Goal: Task Accomplishment & Management: Use online tool/utility

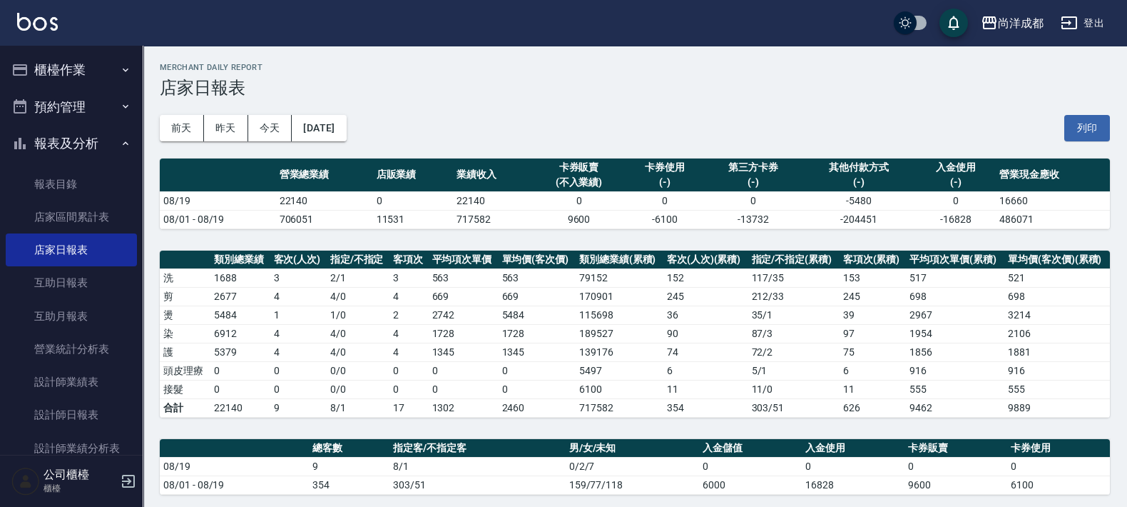
click at [78, 62] on button "櫃檯作業" at bounding box center [71, 69] width 131 height 37
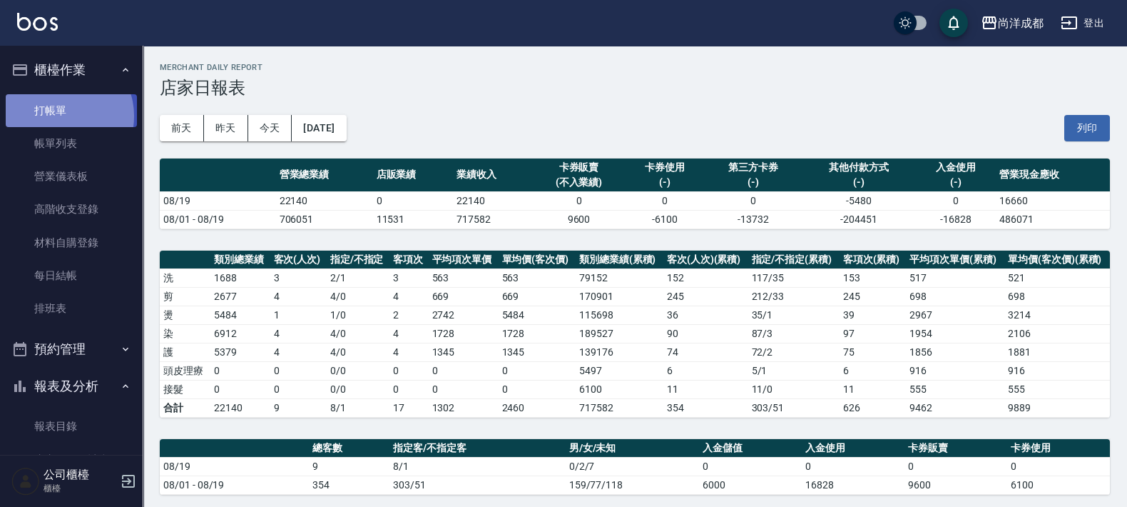
click at [61, 116] on link "打帳單" at bounding box center [71, 110] width 131 height 33
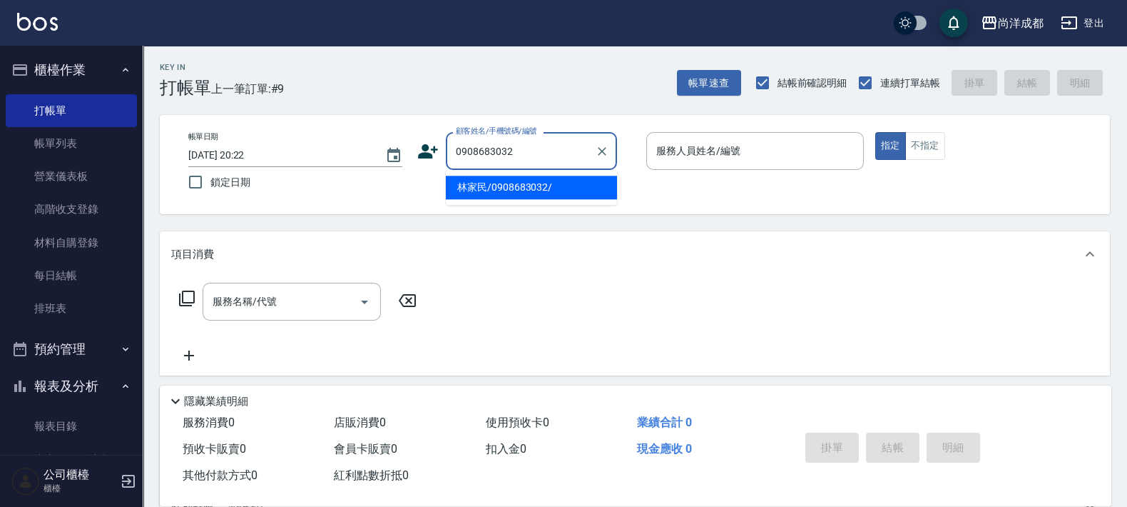
type input "林家民/0908683032/"
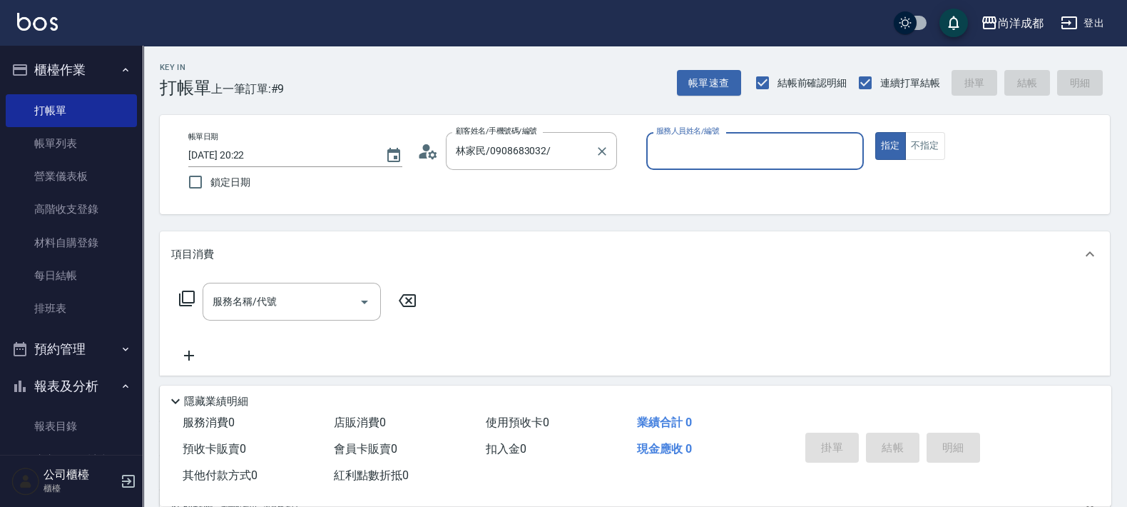
type input "Lorance-03"
click at [875, 132] on button "指定" at bounding box center [890, 146] width 31 height 28
type button "true"
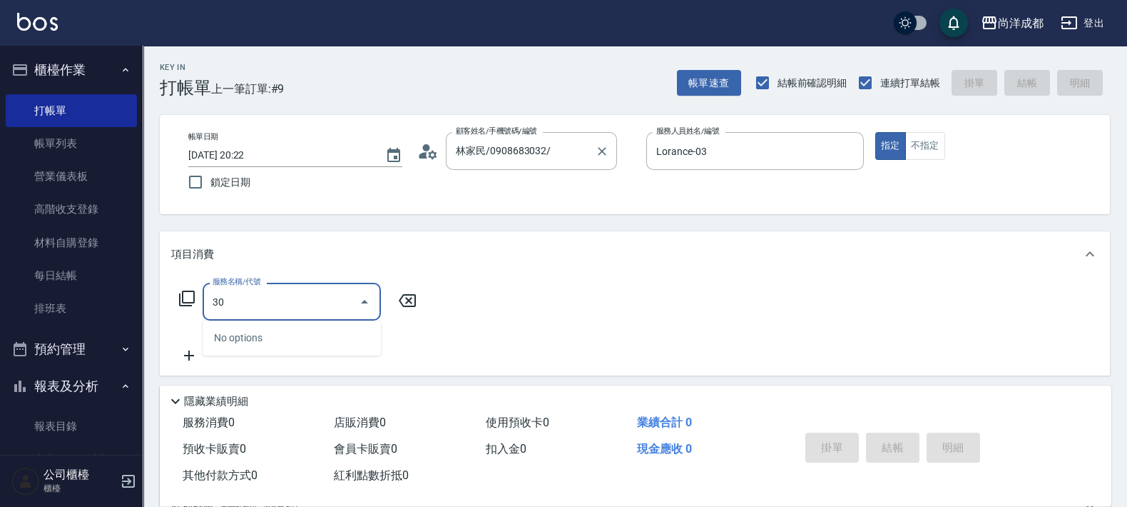
type input "301"
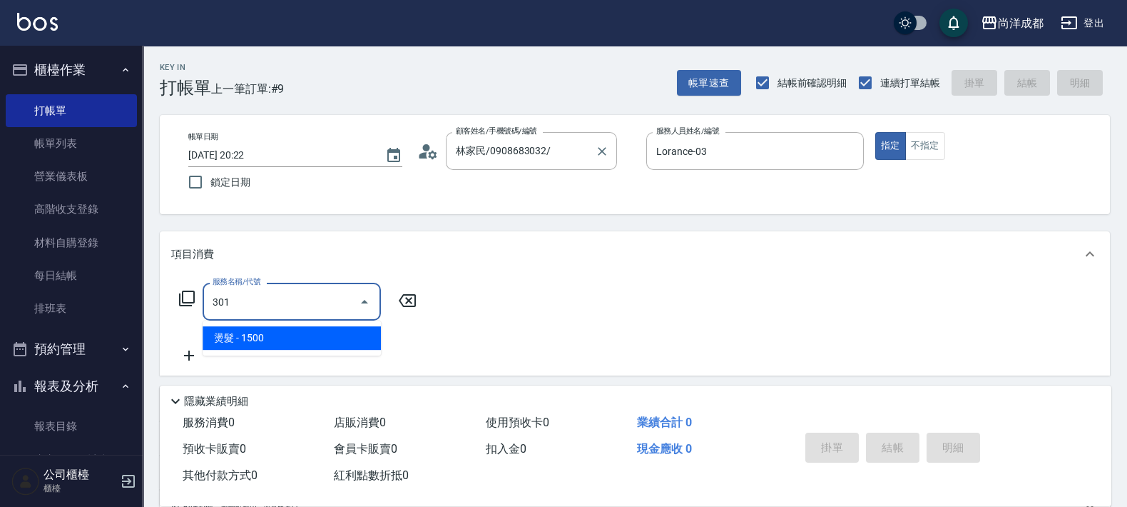
type input "150"
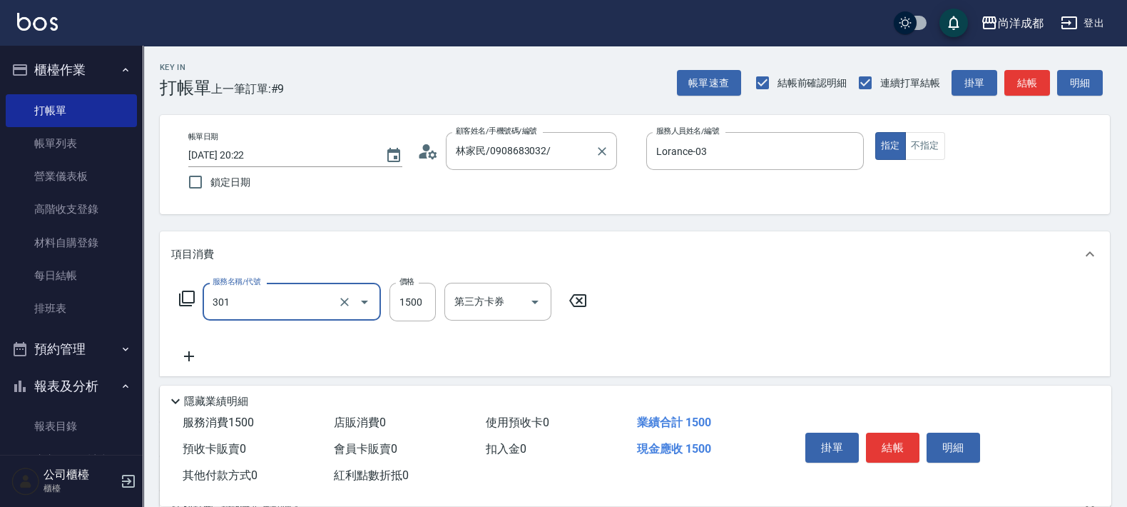
type input "燙髮(301)"
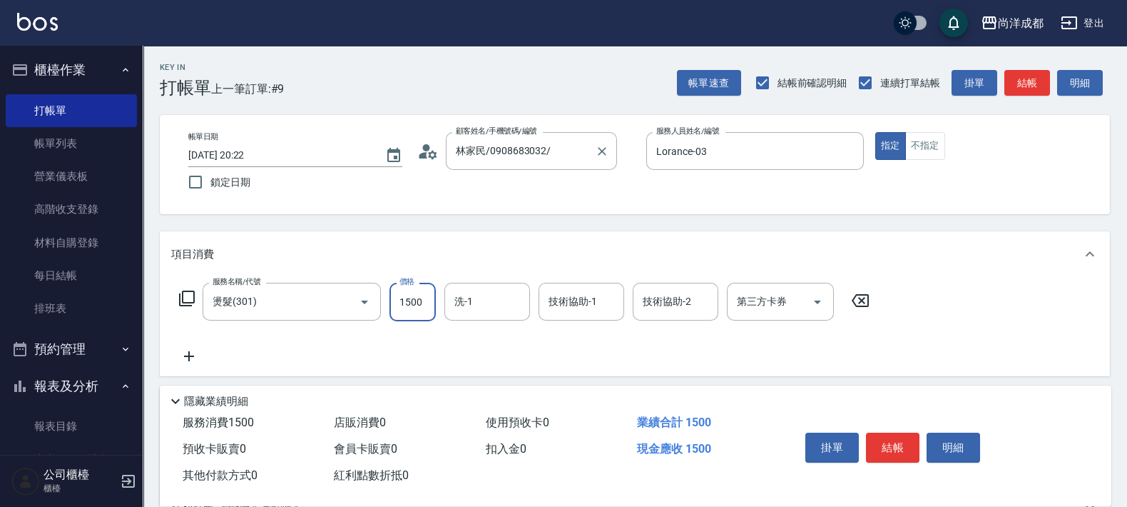
type input "2"
type input "0"
type input "246"
type input "20"
type input "2465"
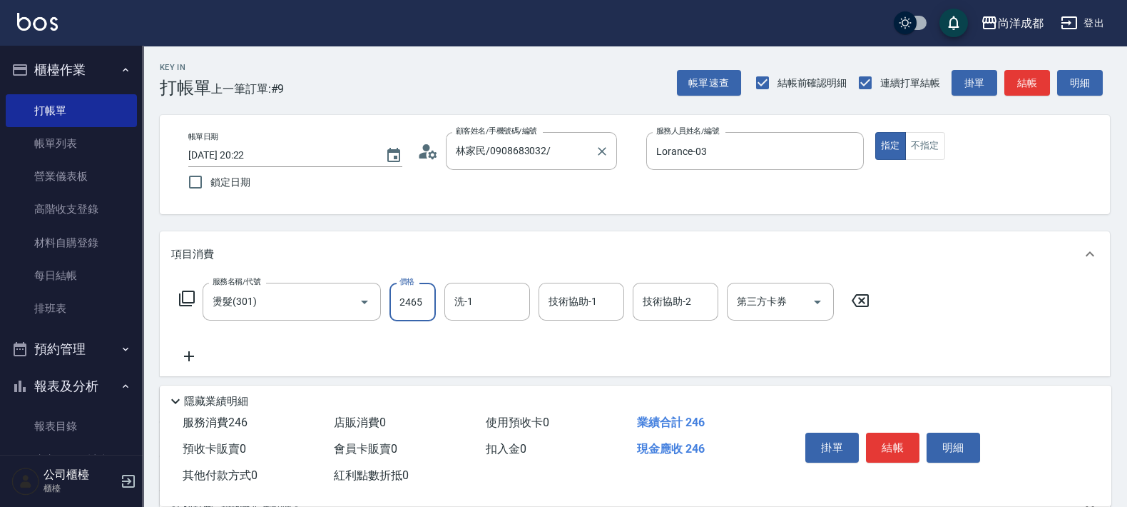
type input "240"
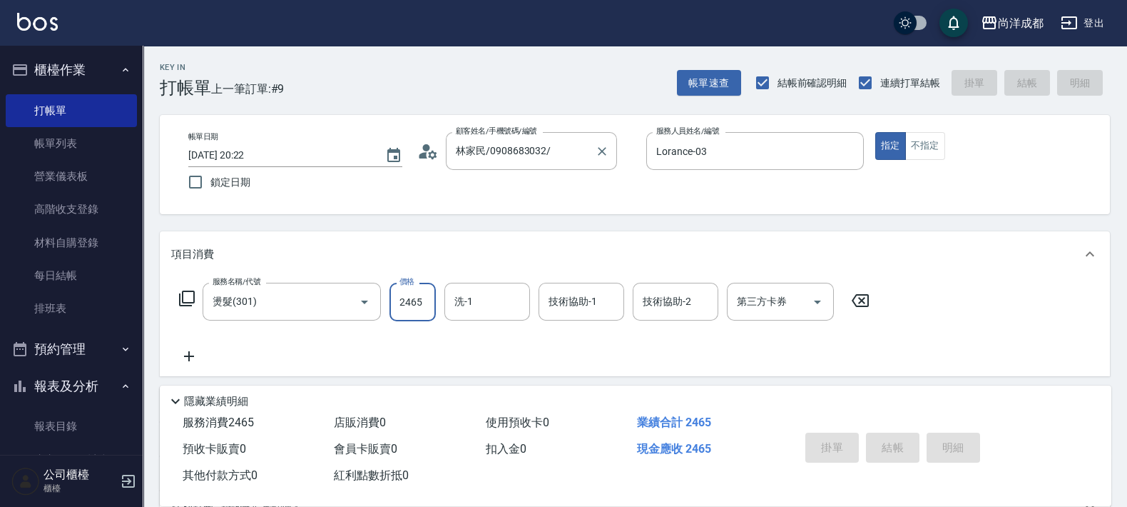
type input "[DATE] 20:23"
type input "0"
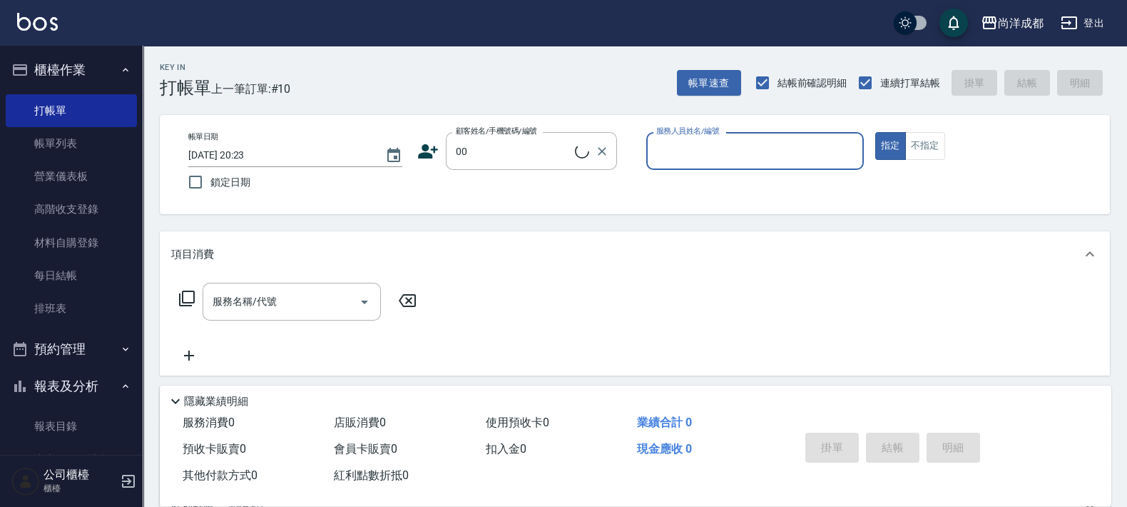
type input "新客人 姓名未設定/00/null"
type input "Jojo-06"
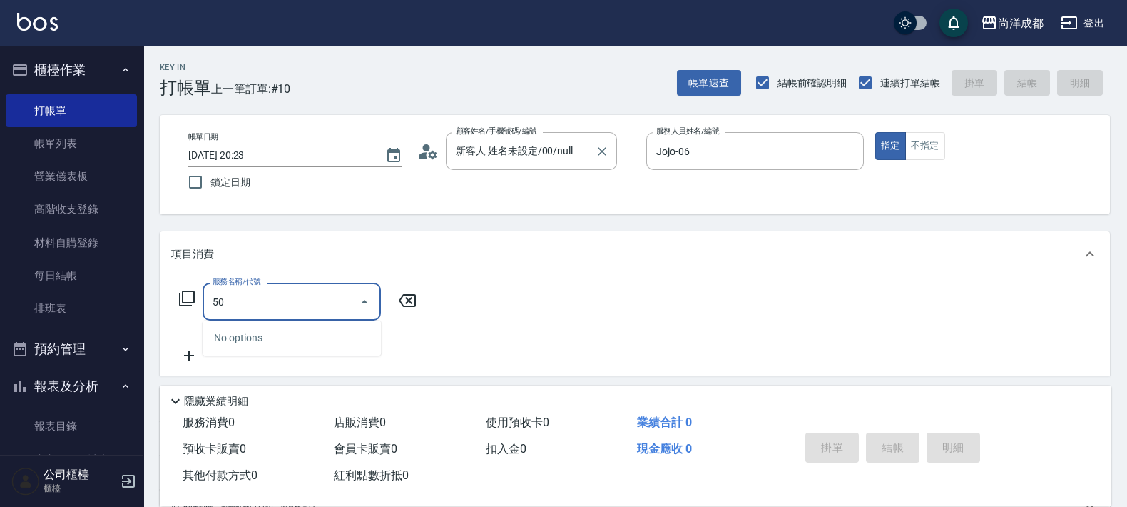
type input "501"
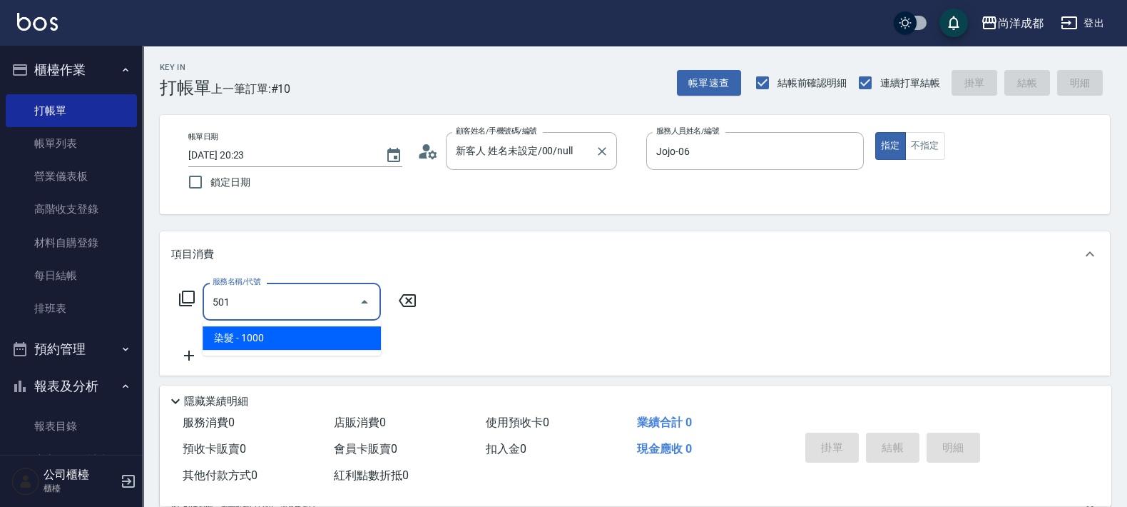
type input "100"
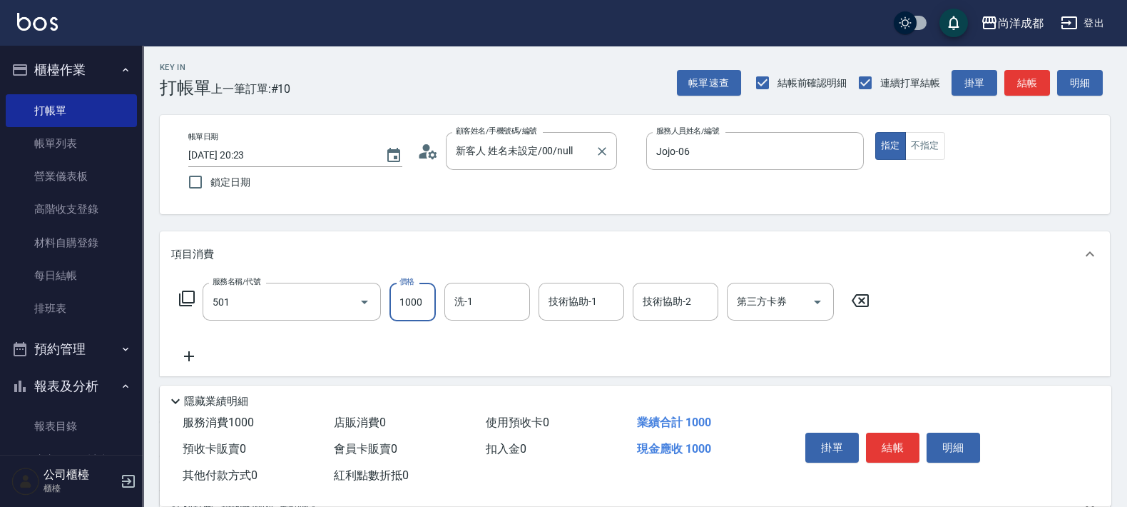
type input "染髮(501)"
type input "1"
type input "0"
type input "180"
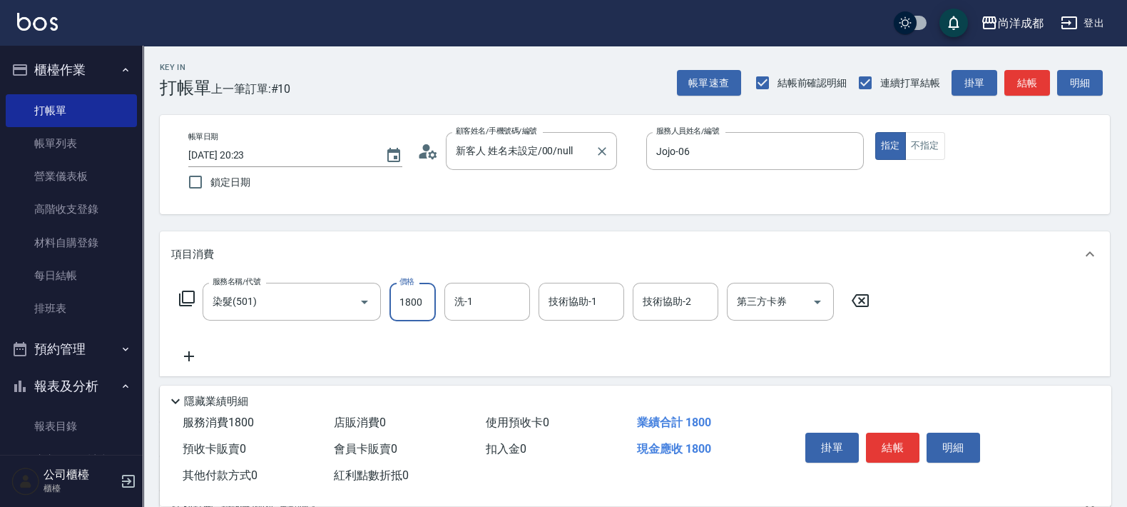
type input "1800"
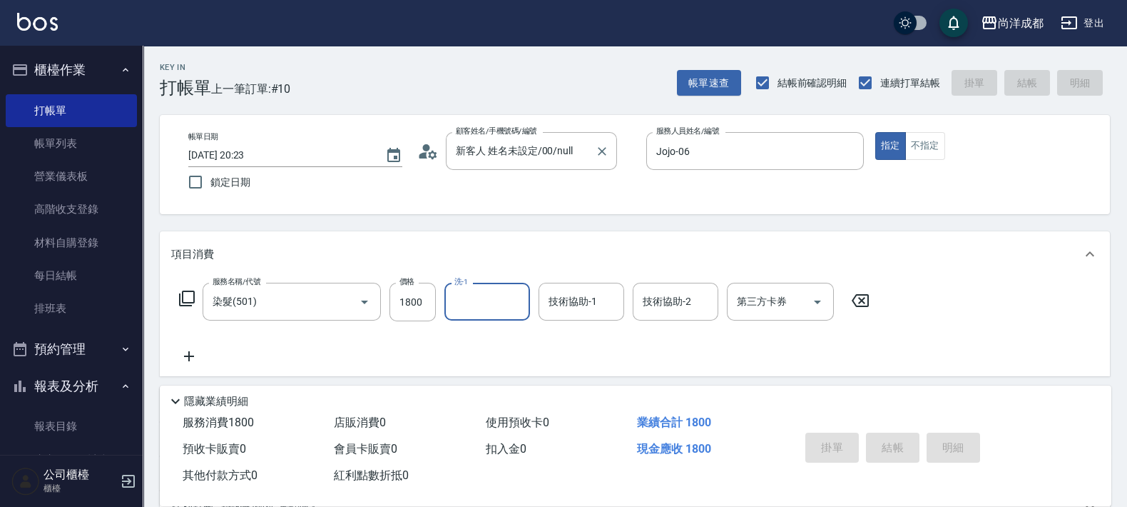
type input "0"
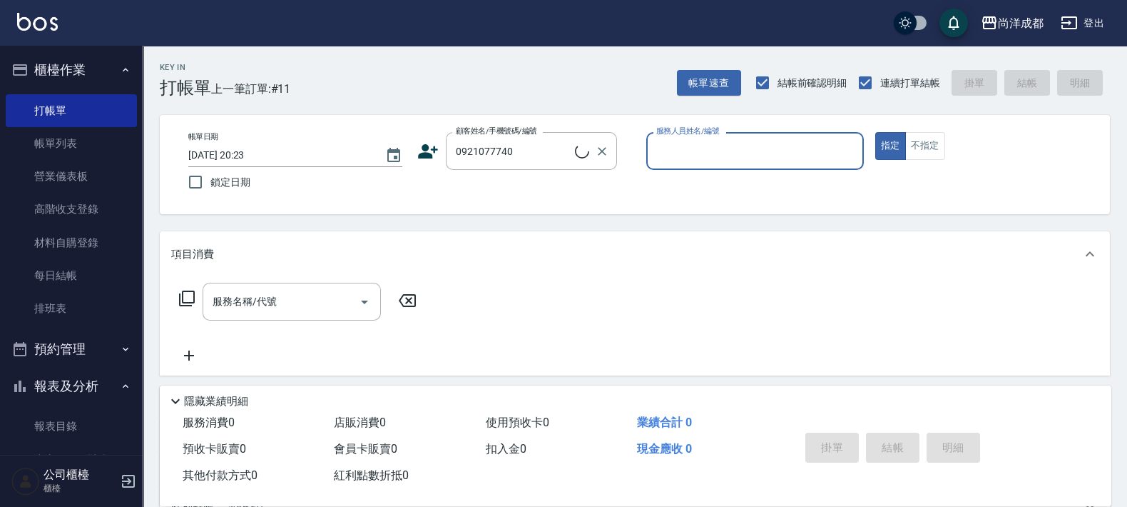
type input "[PERSON_NAME]/0921077740/null"
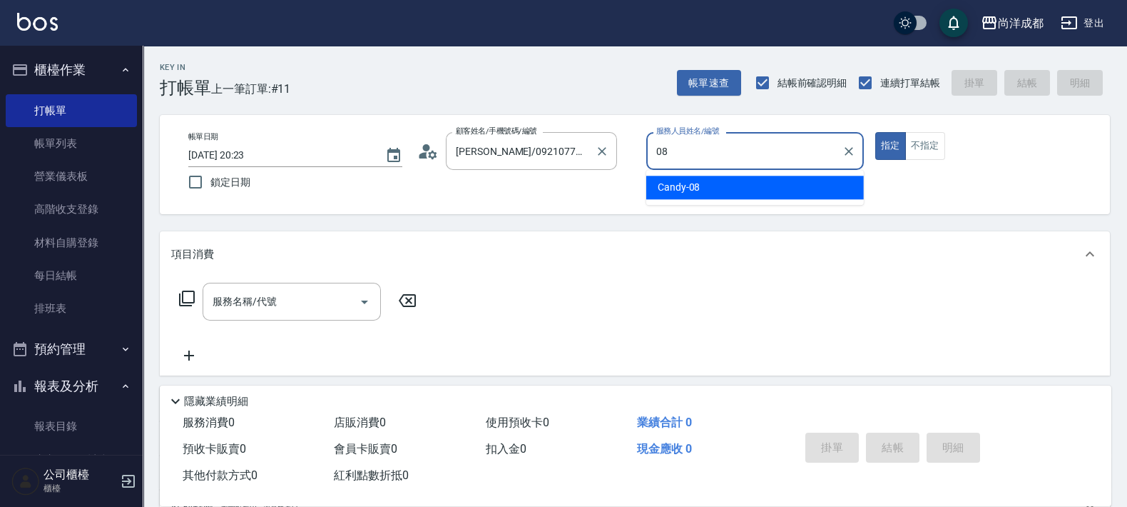
type input "Candy-08"
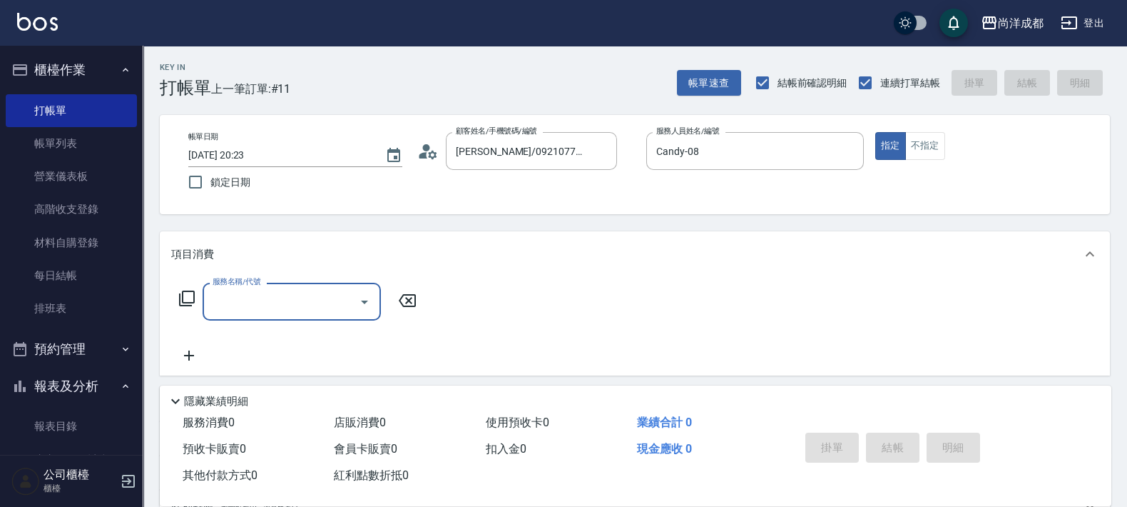
click at [437, 157] on icon at bounding box center [427, 151] width 21 height 21
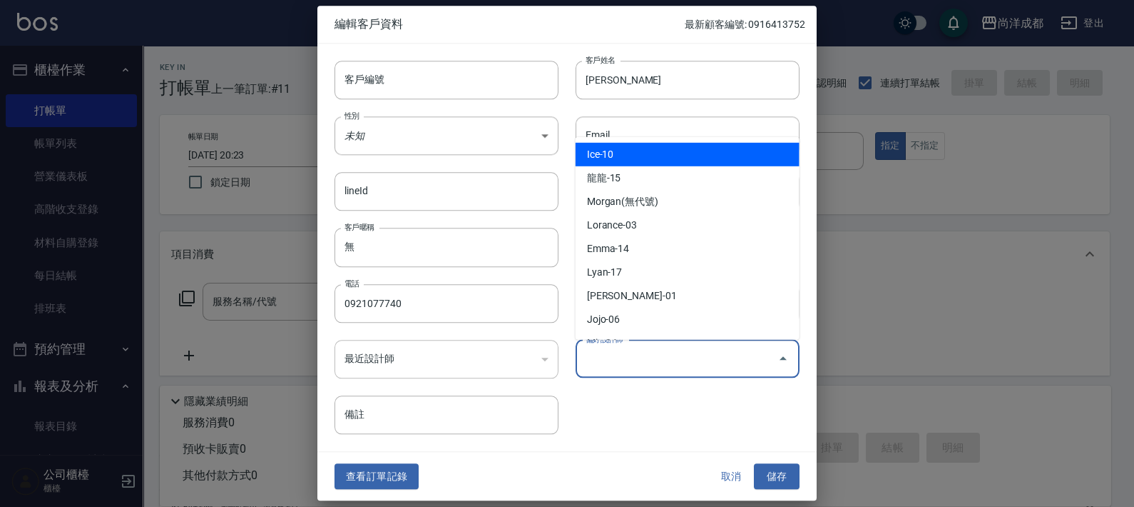
click at [624, 359] on input "偏好設計師" at bounding box center [677, 358] width 190 height 25
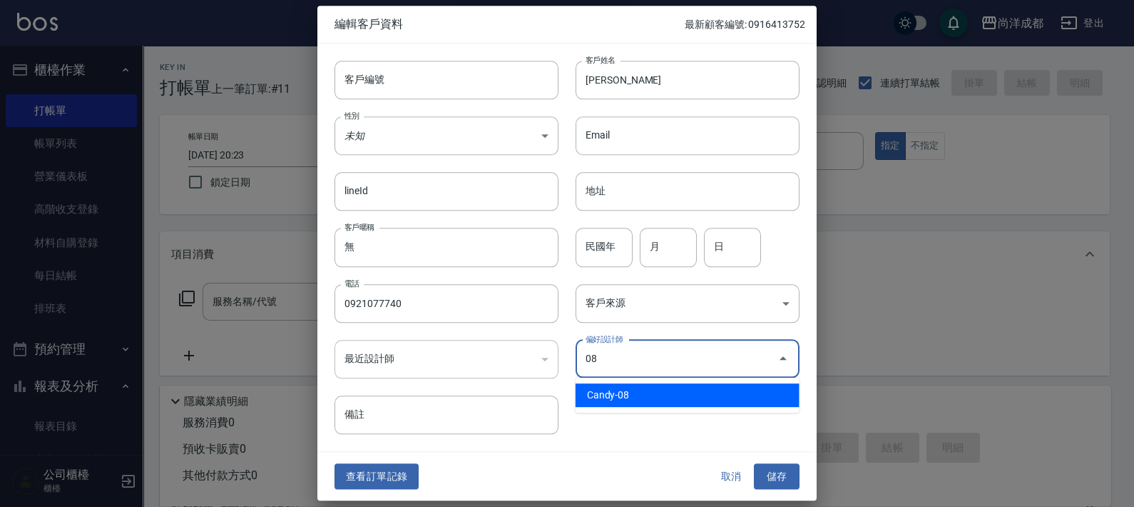
type input "Candy"
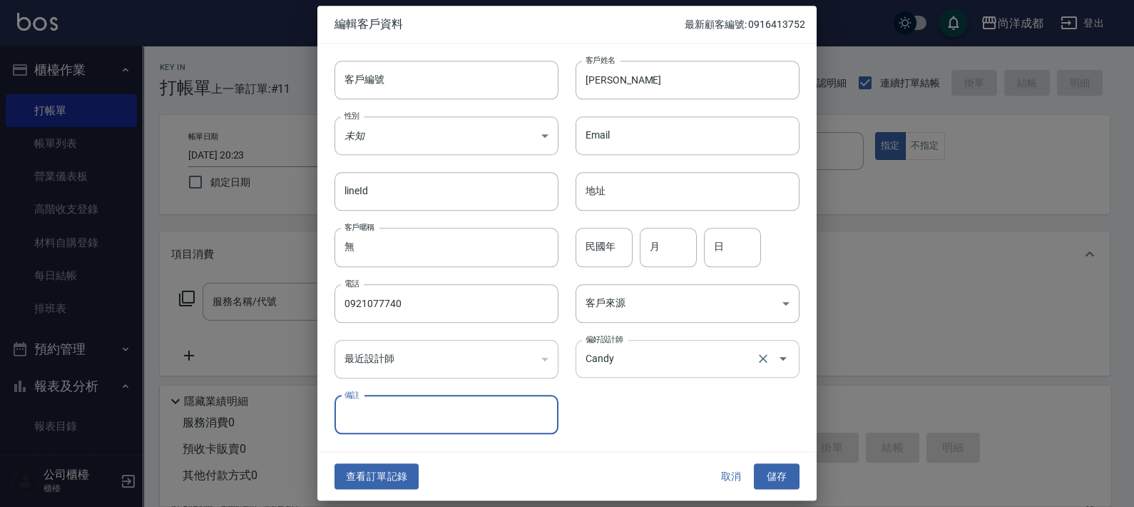
click at [754, 463] on button "儲存" at bounding box center [777, 476] width 46 height 26
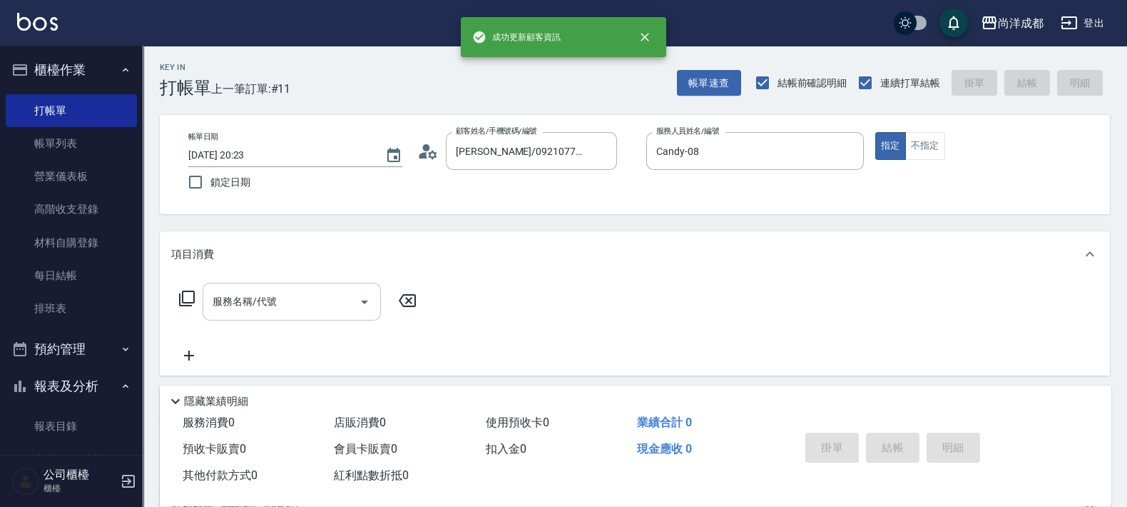
click at [315, 315] on div "服務名稱/代號" at bounding box center [292, 302] width 178 height 38
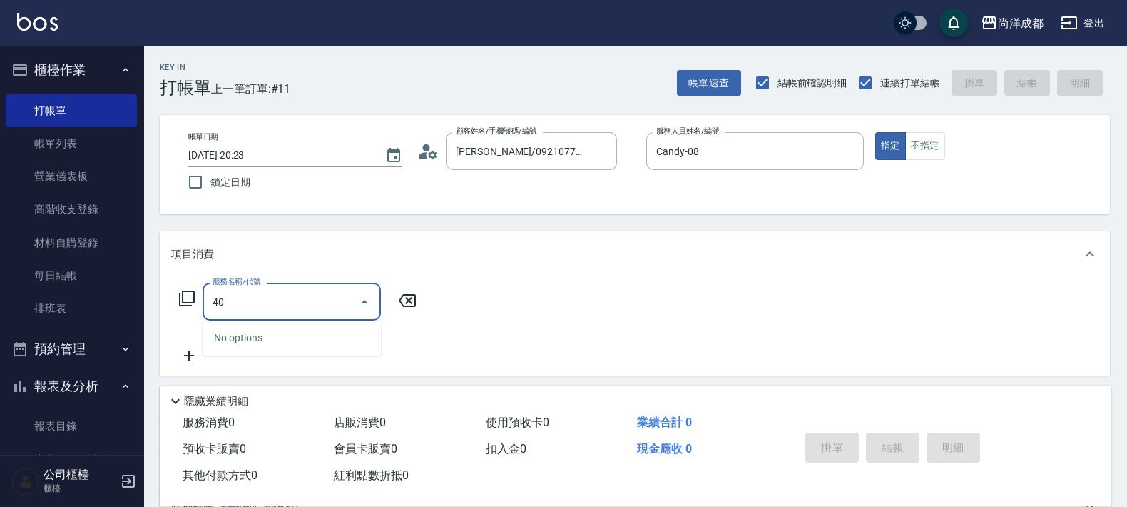
type input "401"
type input "20"
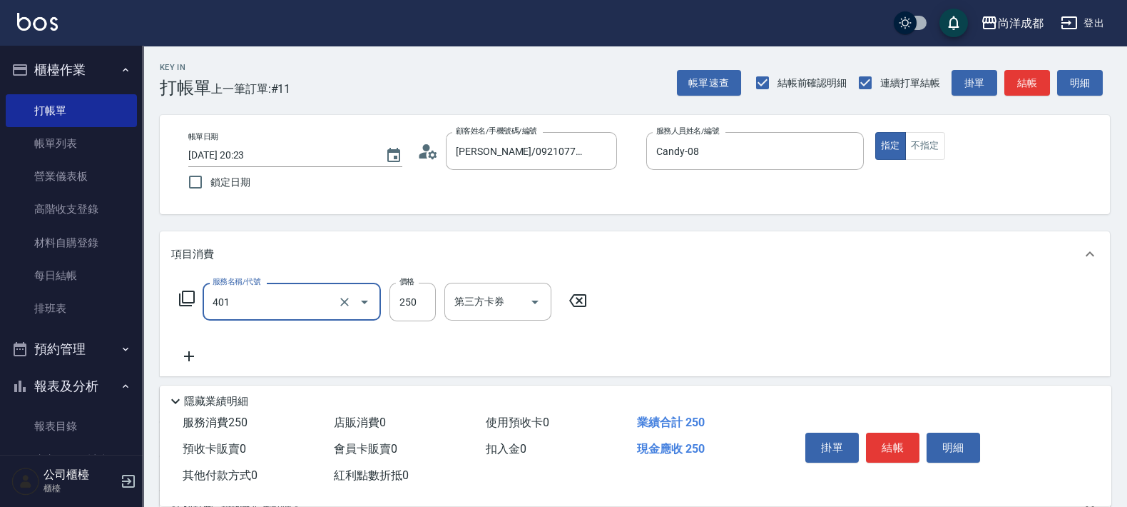
type input "剪髮(401)"
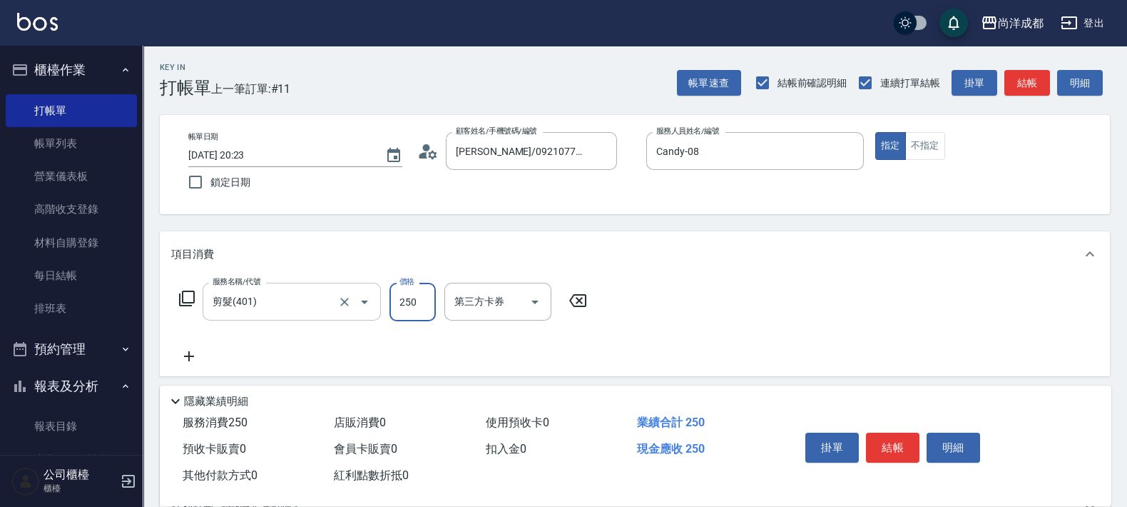
type input "5"
type input "0"
type input "55"
type input "50"
type input "550"
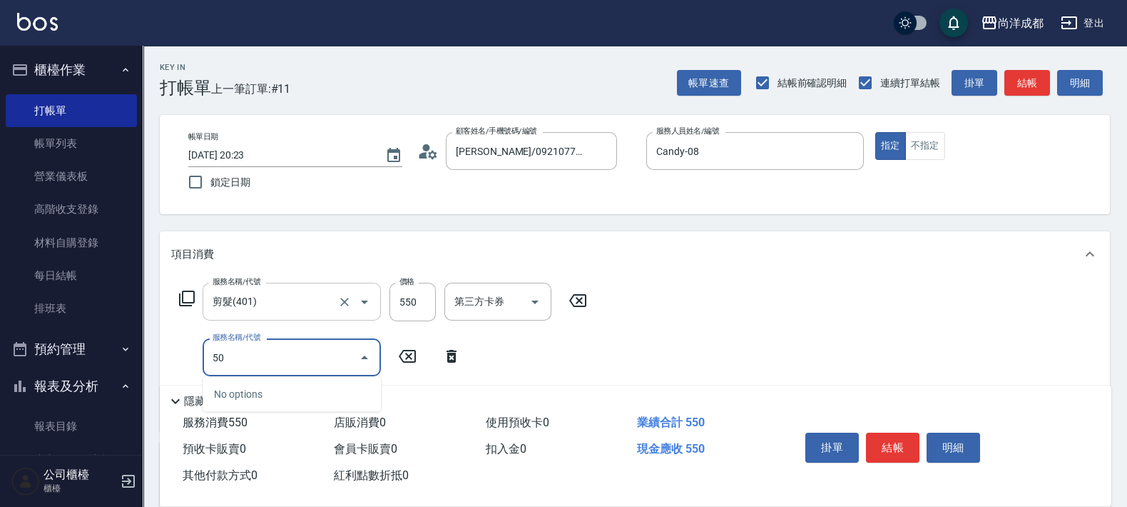
type input "501"
type input "150"
type input "染髮(501)"
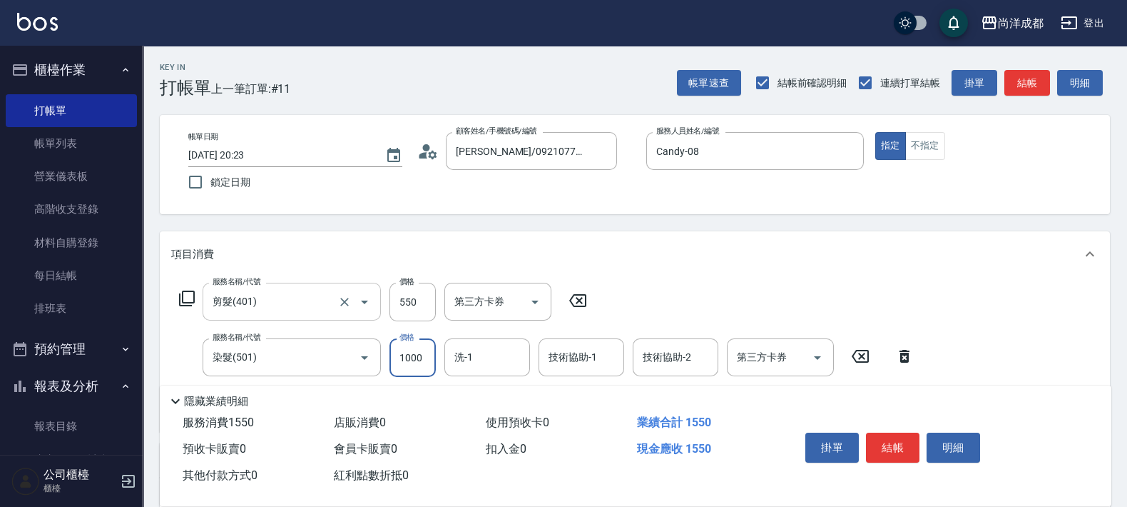
type input "1"
type input "50"
type input "119"
type input "170"
type input "1199"
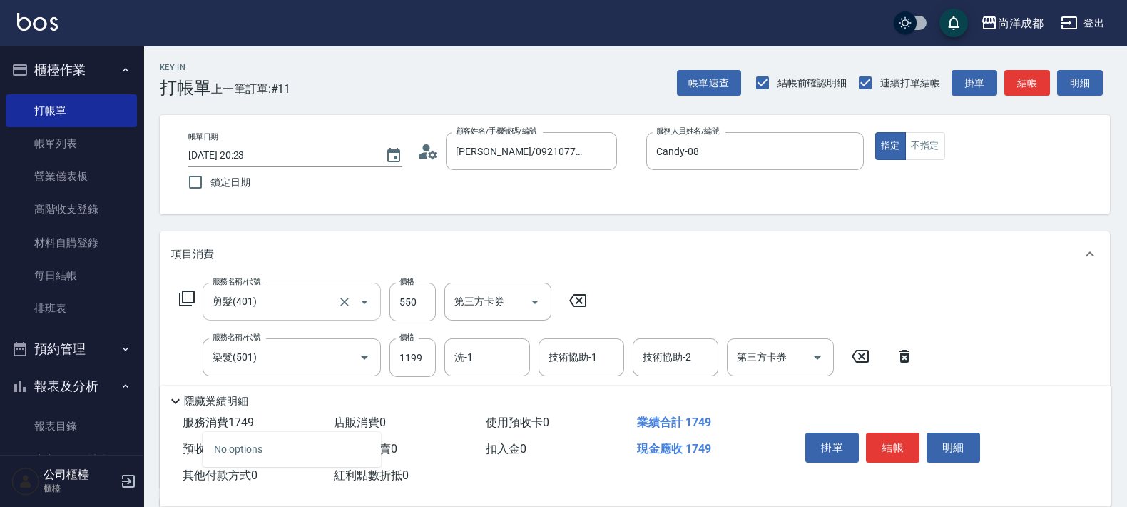
type input "601"
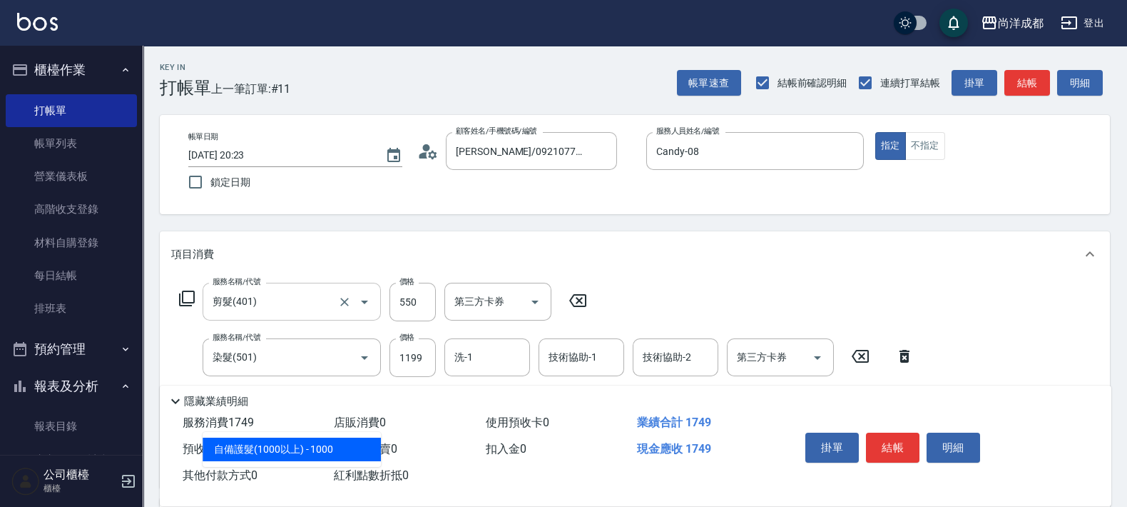
type input "270"
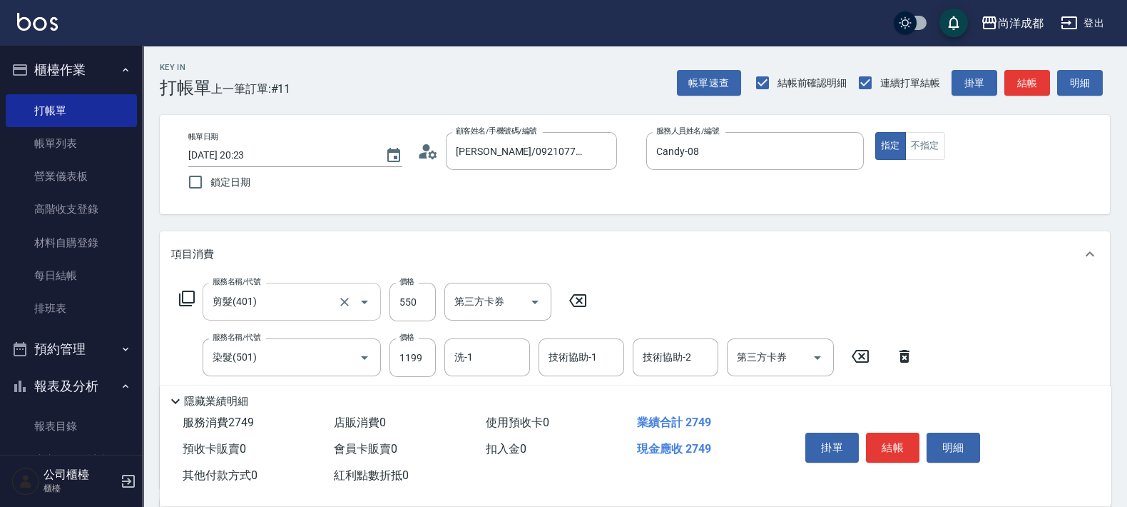
type input "自備護髮(1000以上)(601)"
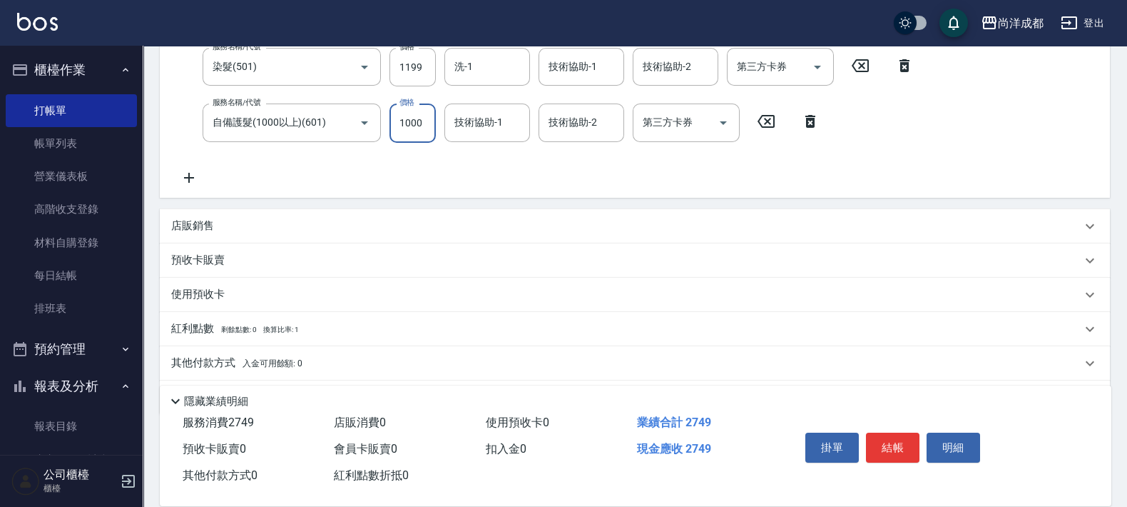
scroll to position [333, 0]
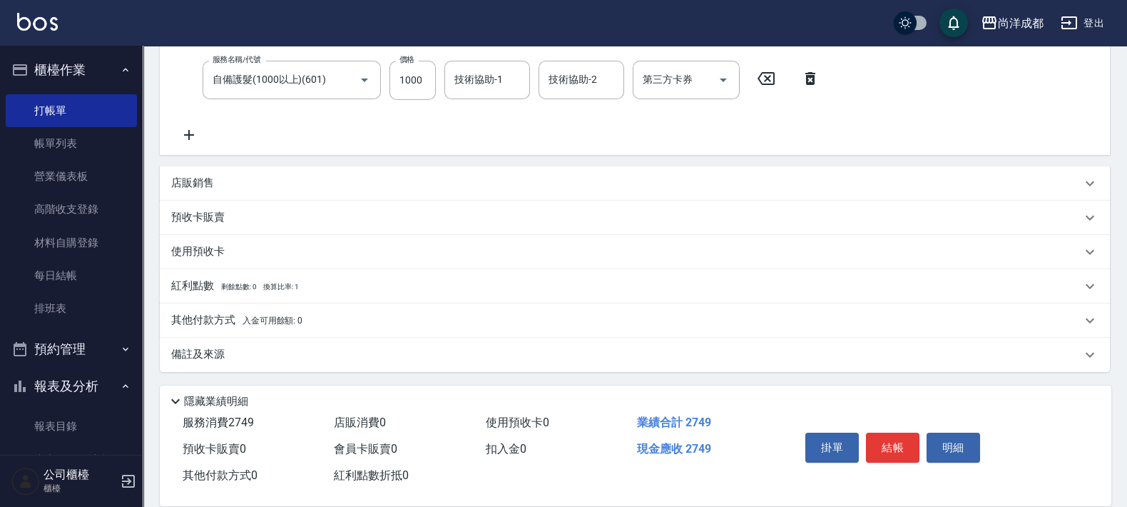
click at [272, 325] on p "其他付款方式 入金可用餘額: 0" at bounding box center [236, 320] width 131 height 16
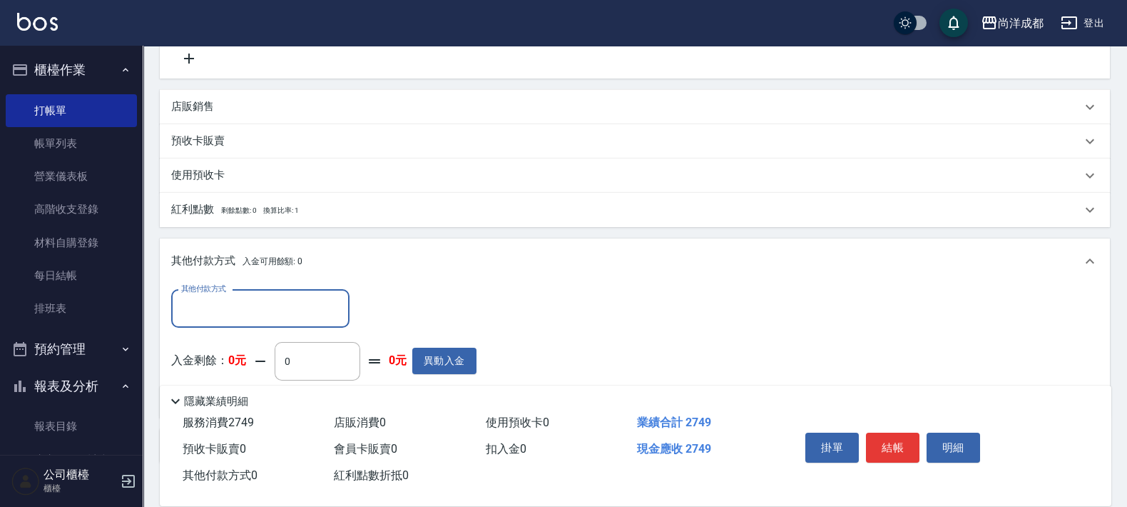
scroll to position [501, 0]
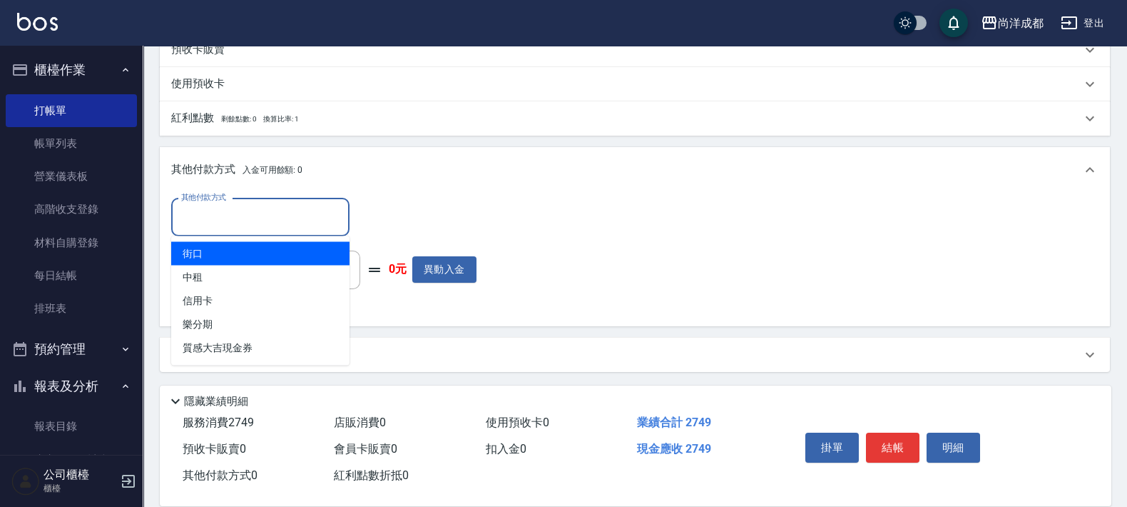
click at [307, 206] on input "其他付款方式" at bounding box center [261, 217] width 166 height 25
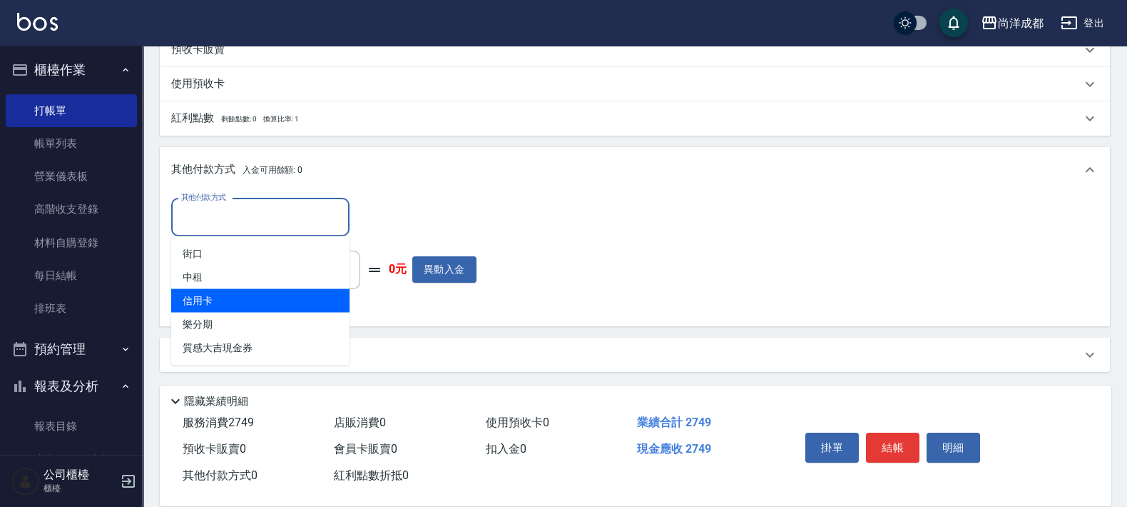
click at [286, 300] on span "信用卡" at bounding box center [260, 301] width 178 height 24
type input "信用卡"
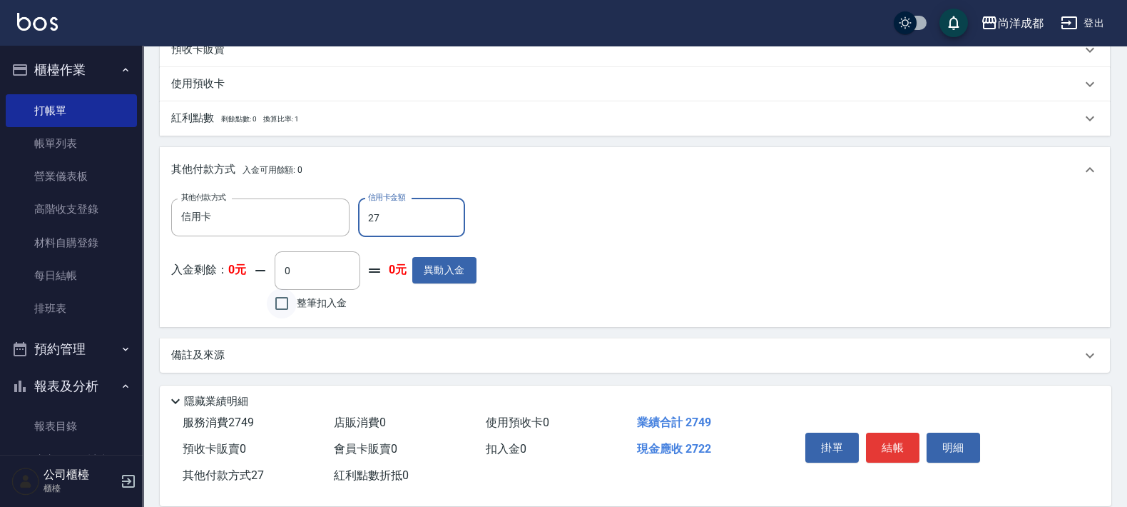
type input "274"
type input "240"
type input "2749"
type input "0"
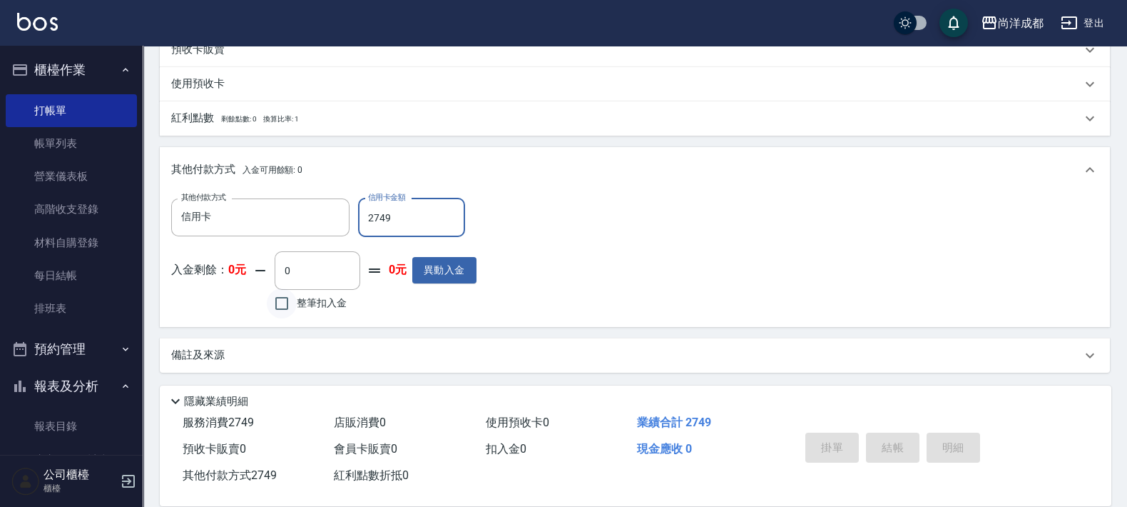
type input "[DATE] 20:24"
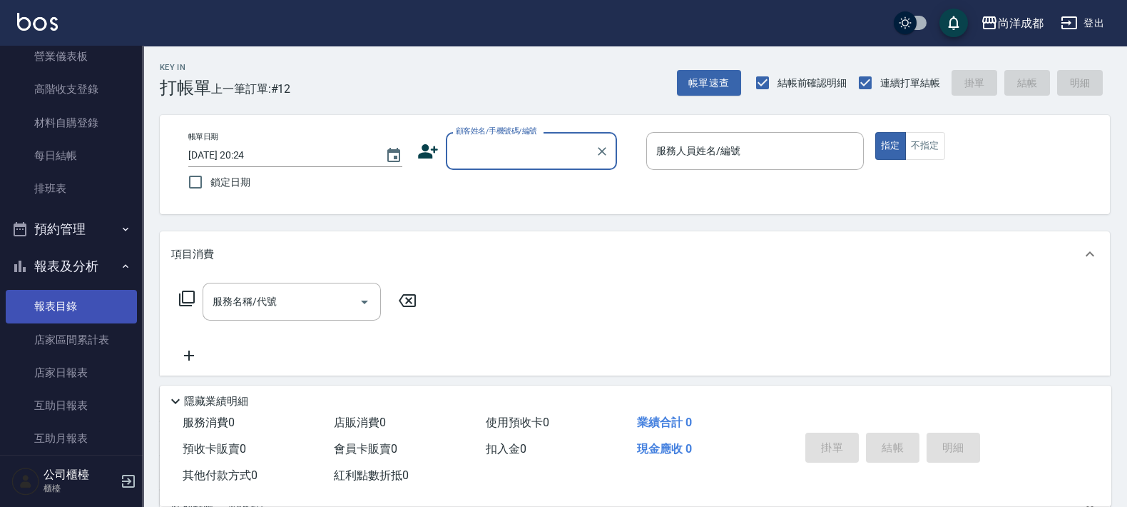
scroll to position [268, 0]
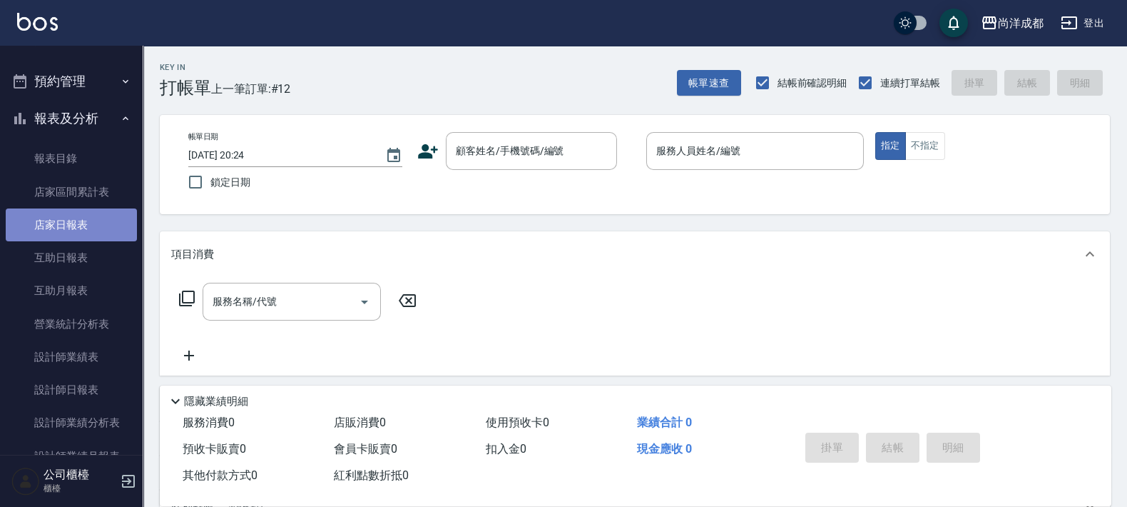
click at [76, 232] on link "店家日報表" at bounding box center [71, 224] width 131 height 33
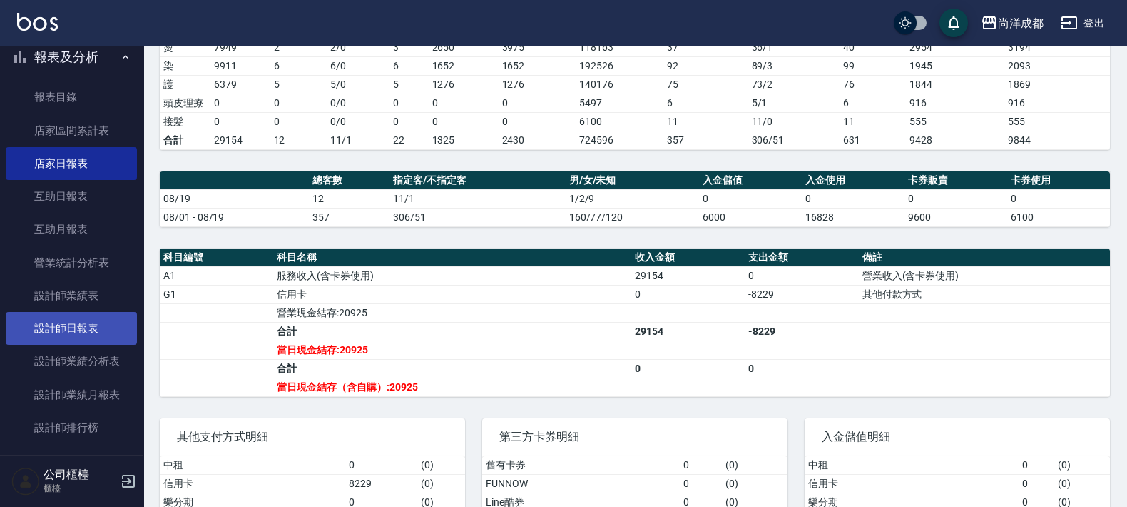
scroll to position [356, 0]
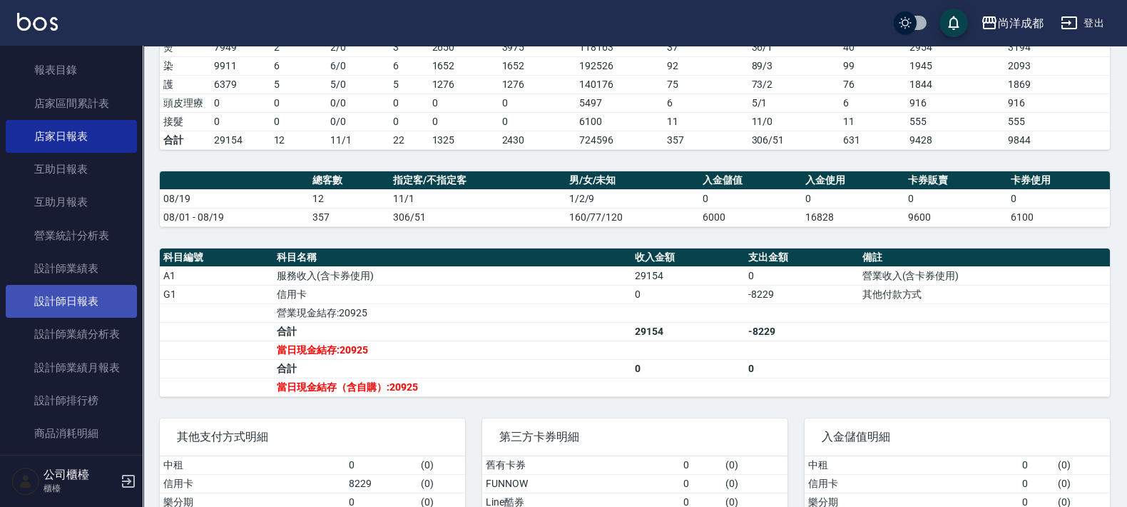
click at [81, 302] on link "設計師日報表" at bounding box center [71, 301] width 131 height 33
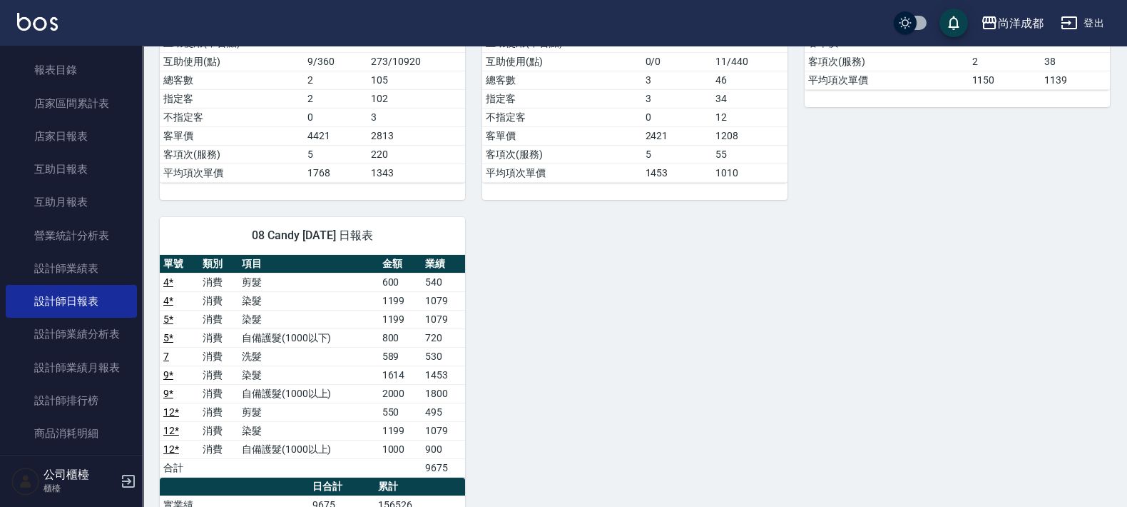
scroll to position [178, 0]
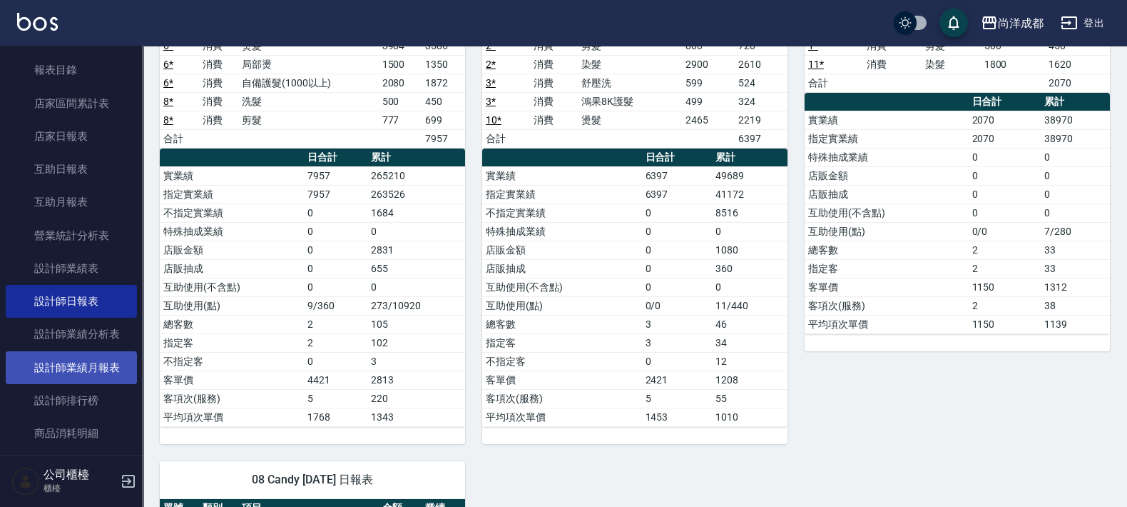
click at [81, 364] on link "設計師業績月報表" at bounding box center [71, 367] width 131 height 33
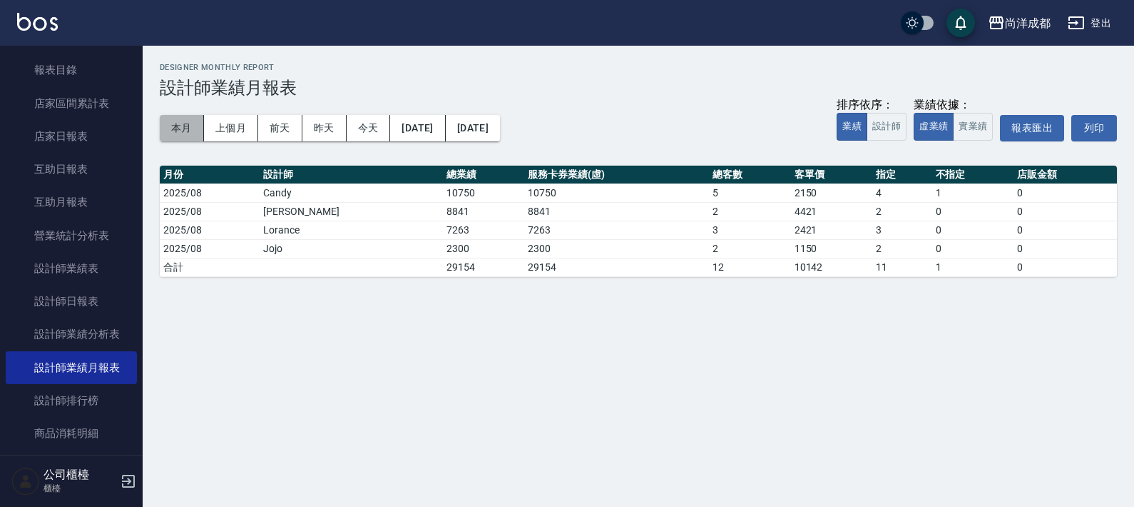
click at [182, 129] on button "本月" at bounding box center [182, 128] width 44 height 26
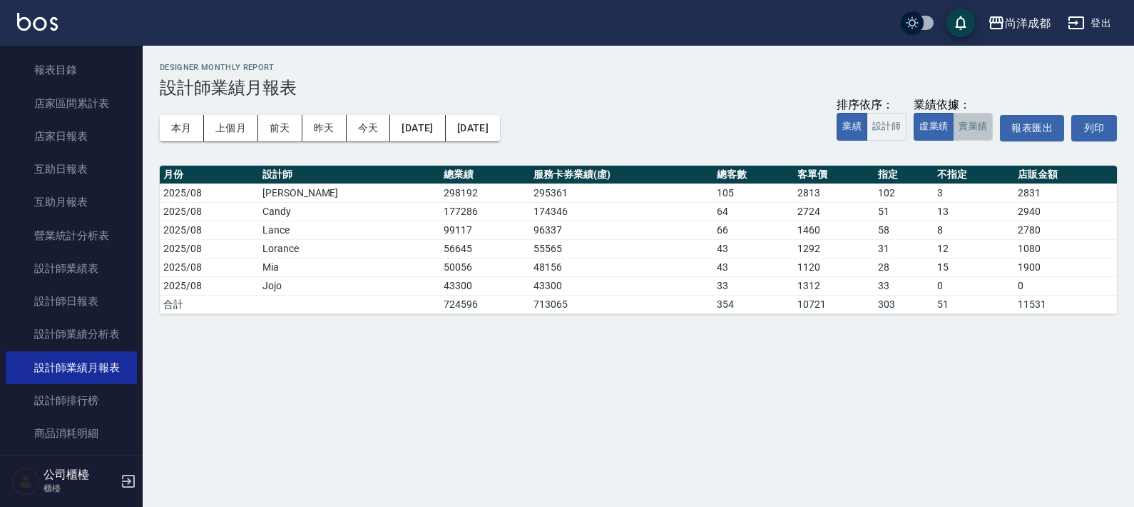
click at [971, 135] on button "實業績" at bounding box center [973, 127] width 40 height 28
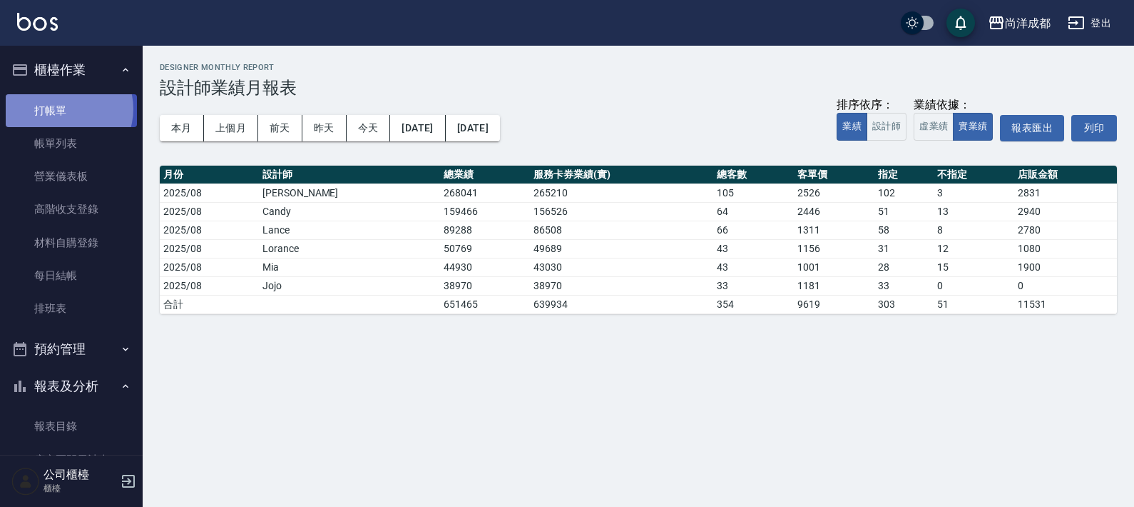
click at [63, 108] on link "打帳單" at bounding box center [71, 110] width 131 height 33
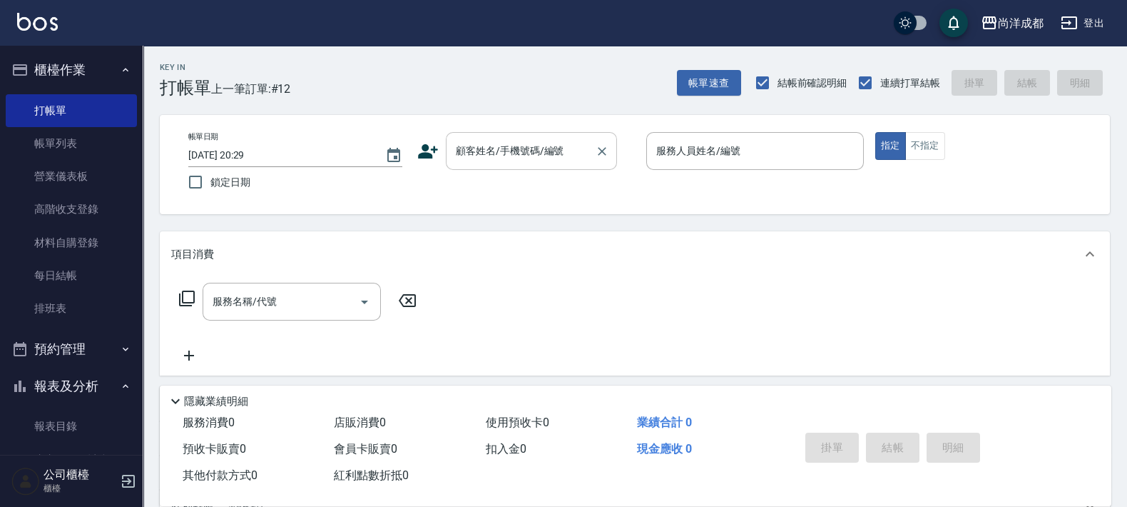
click at [506, 137] on div "顧客姓名/手機號碼/編號 顧客姓名/手機號碼/編號" at bounding box center [531, 151] width 171 height 38
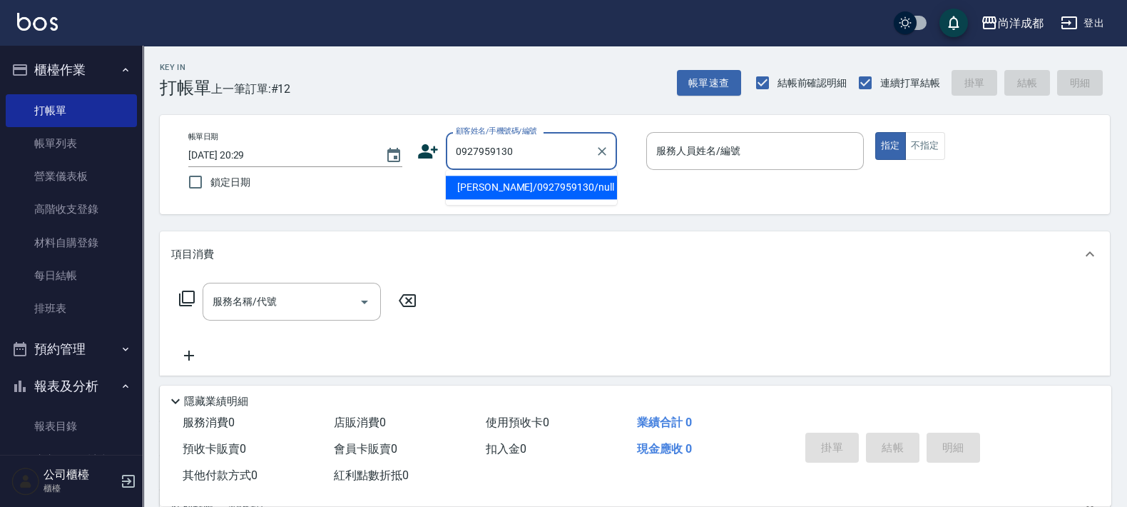
type input "[PERSON_NAME]/0927959130/null"
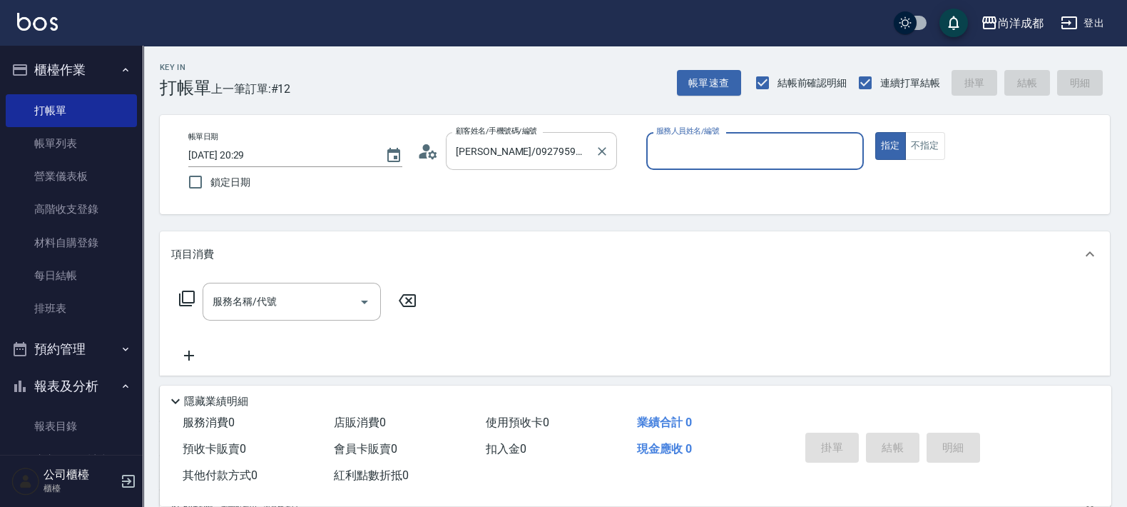
type input "[PERSON_NAME]-01"
click at [875, 132] on button "指定" at bounding box center [890, 146] width 31 height 28
type button "true"
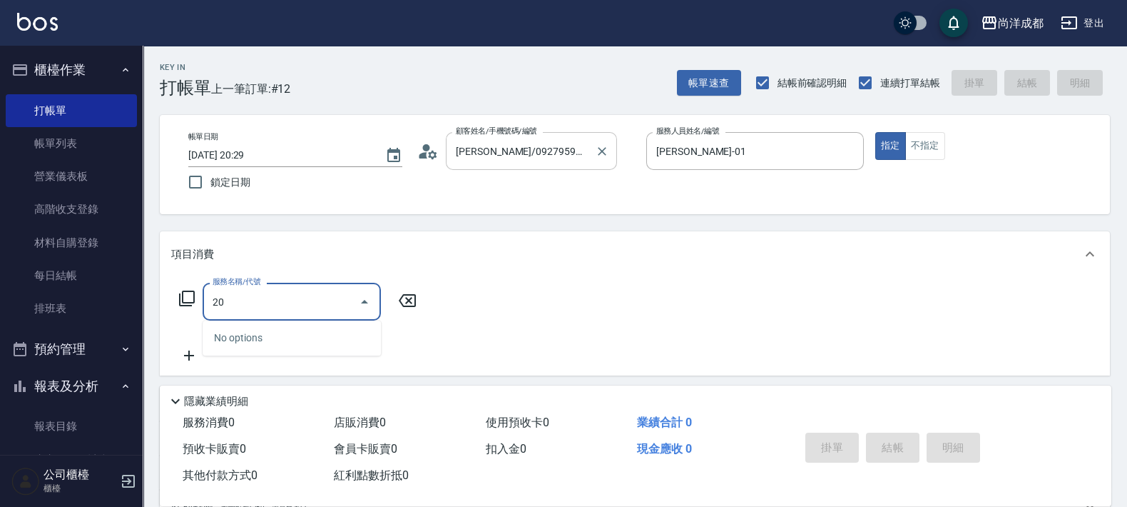
type input "201"
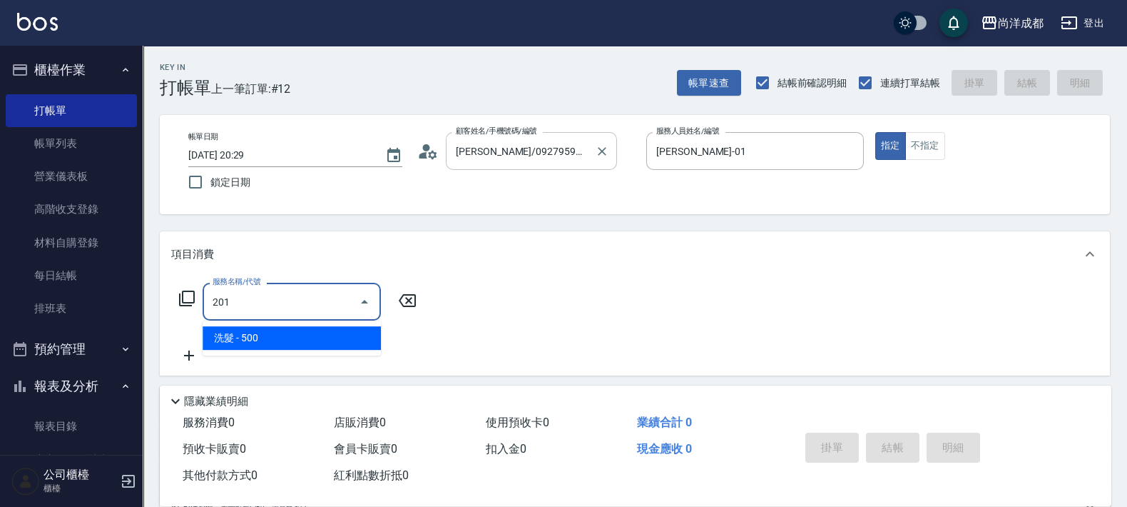
type input "50"
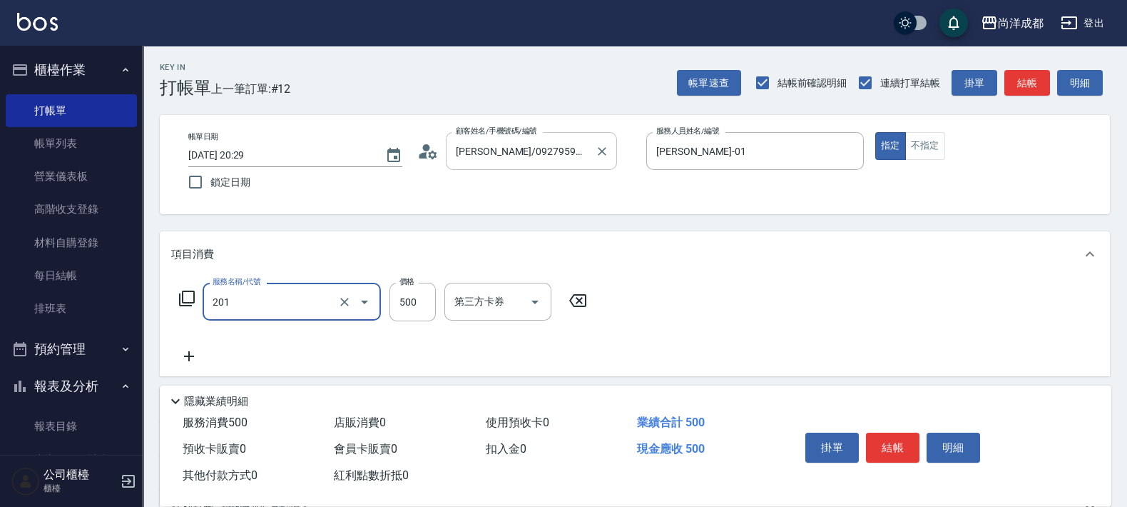
type input "洗髮(201)"
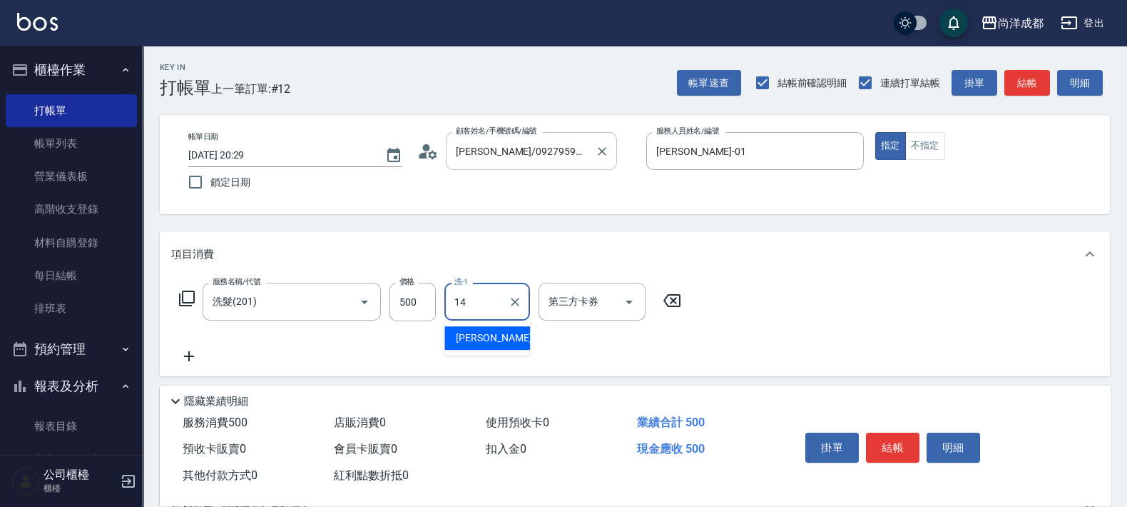
type input "Emma-14"
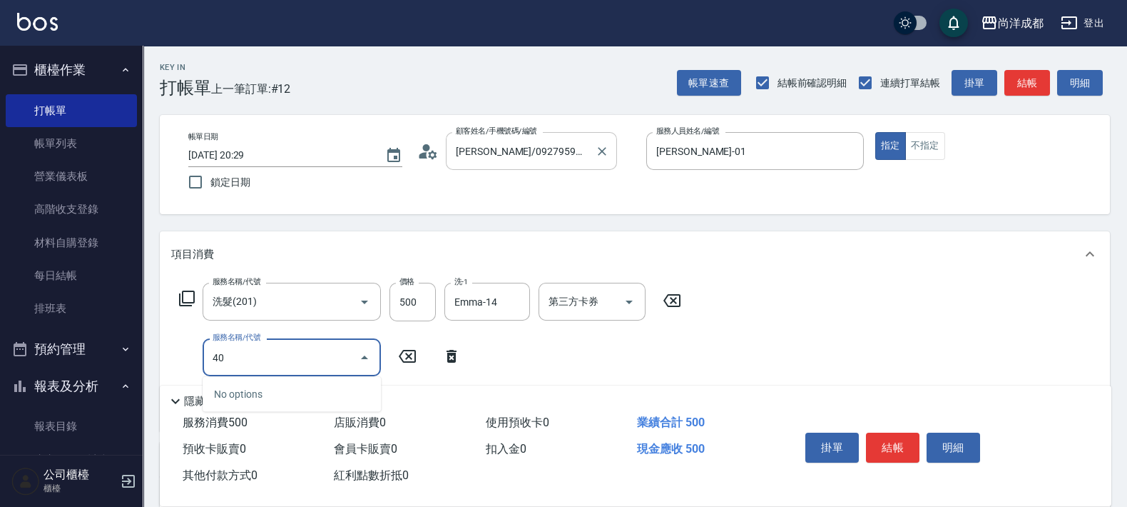
type input "401"
type input "70"
type input "剪髮(401)"
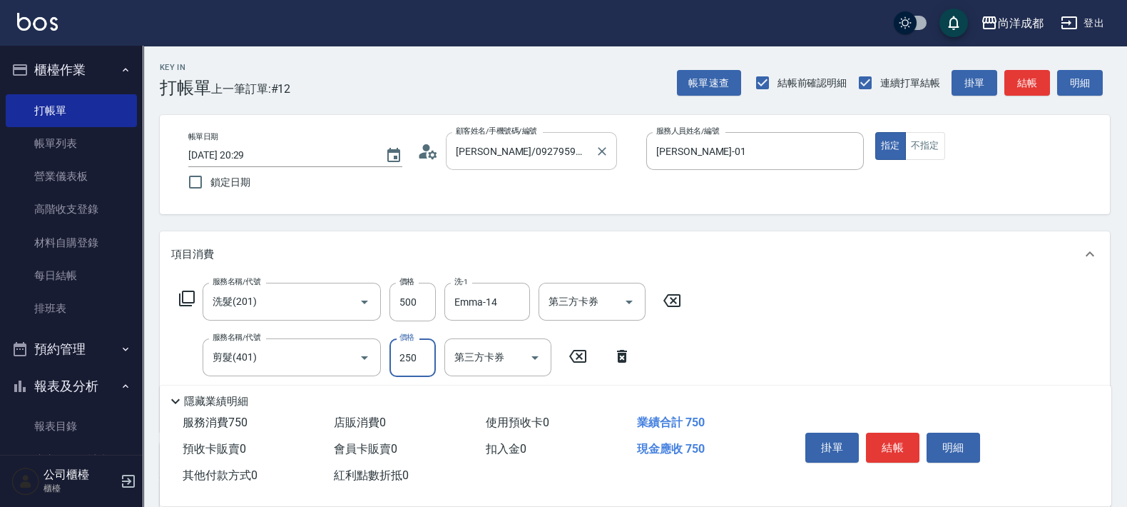
type input "8"
type input "50"
type input "80"
type input "130"
type input "800"
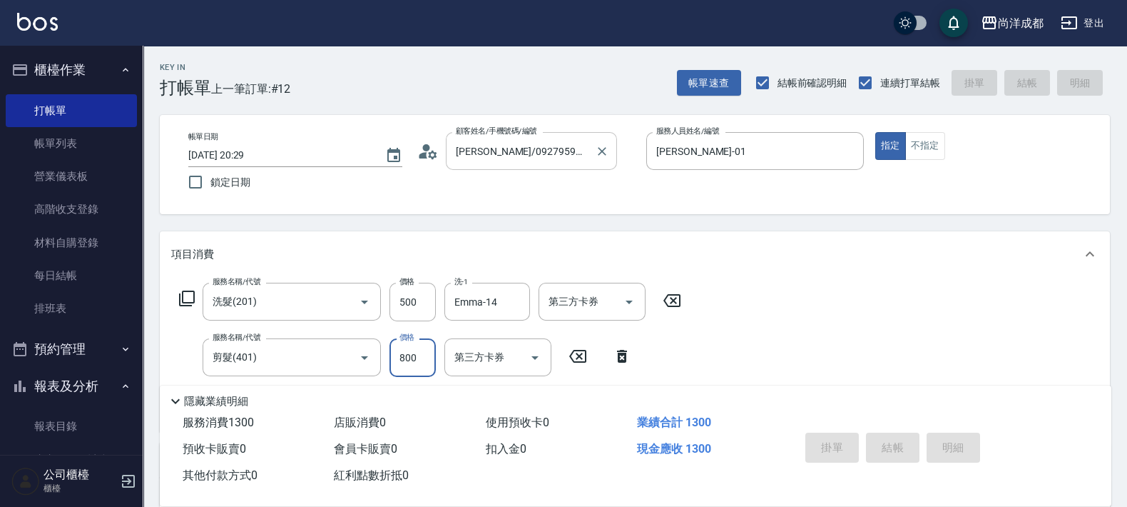
type input "[DATE] 20:32"
type input "0"
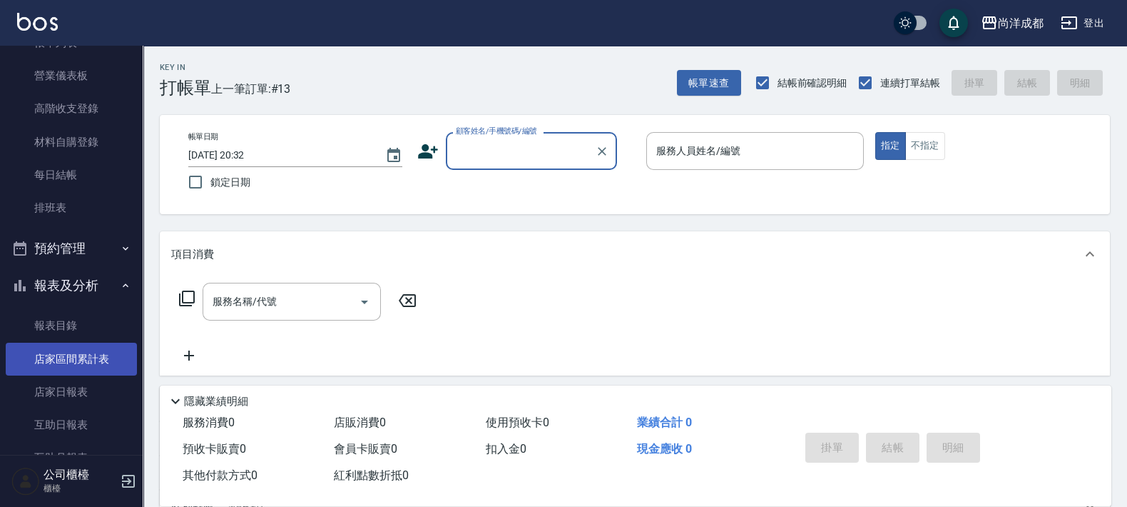
scroll to position [178, 0]
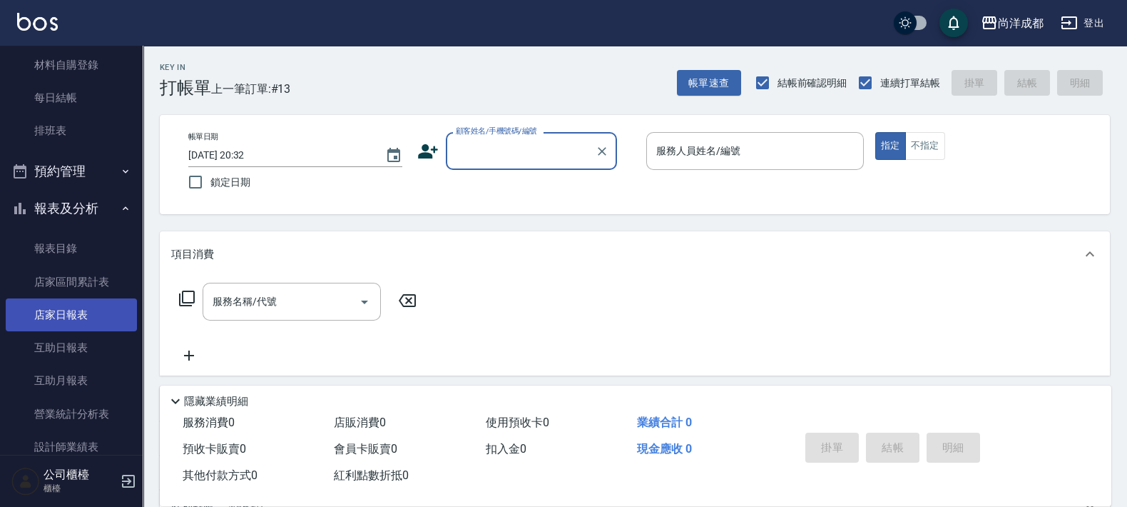
click at [78, 317] on link "店家日報表" at bounding box center [71, 314] width 131 height 33
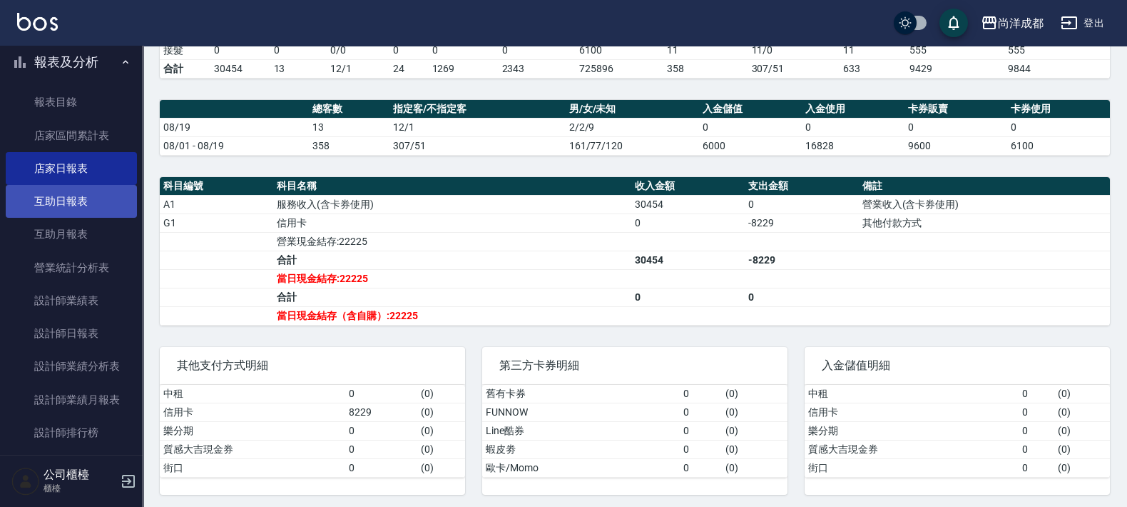
scroll to position [446, 0]
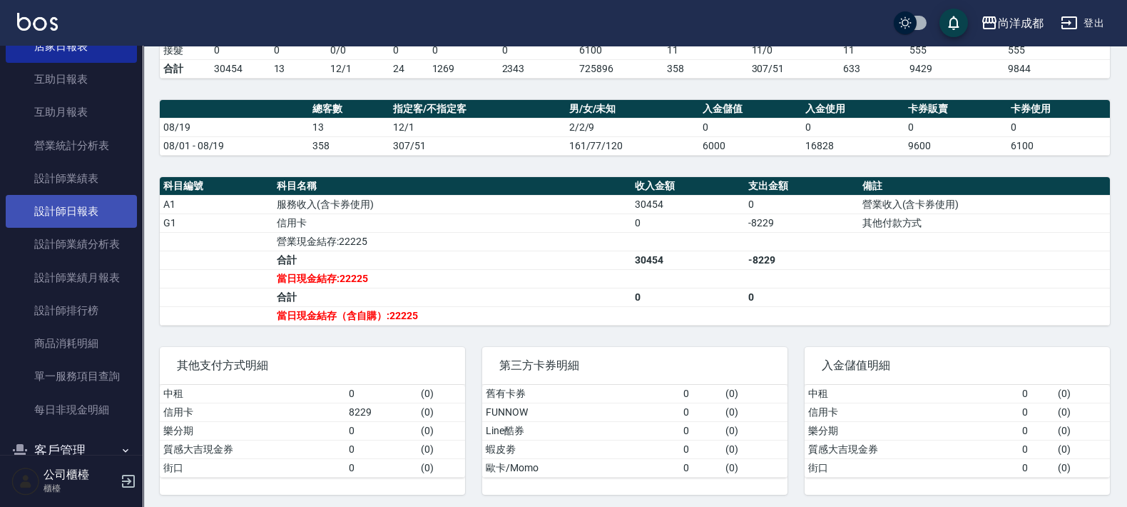
click at [98, 211] on link "設計師日報表" at bounding box center [71, 211] width 131 height 33
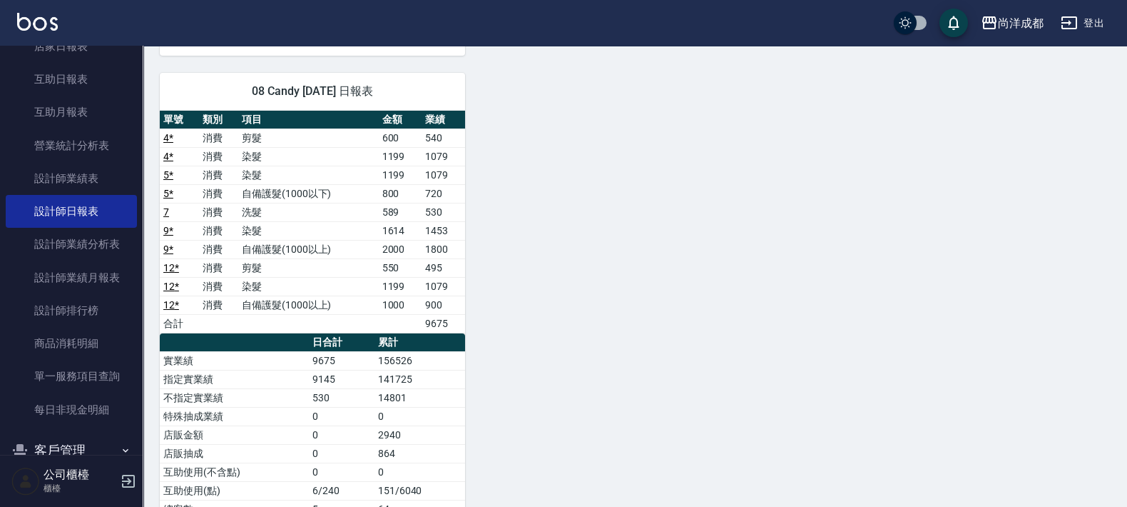
scroll to position [616, 0]
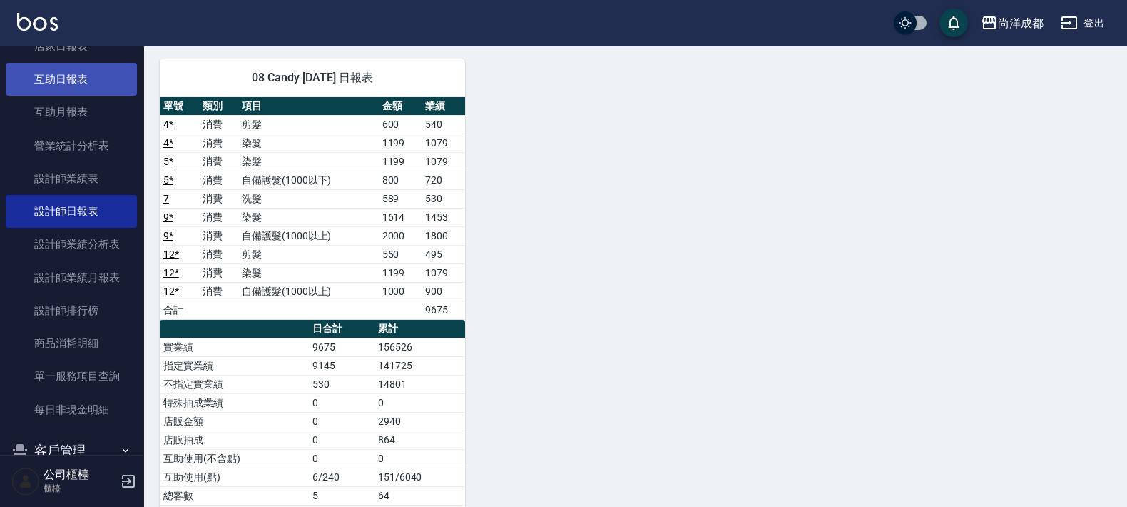
click at [64, 69] on link "互助日報表" at bounding box center [71, 79] width 131 height 33
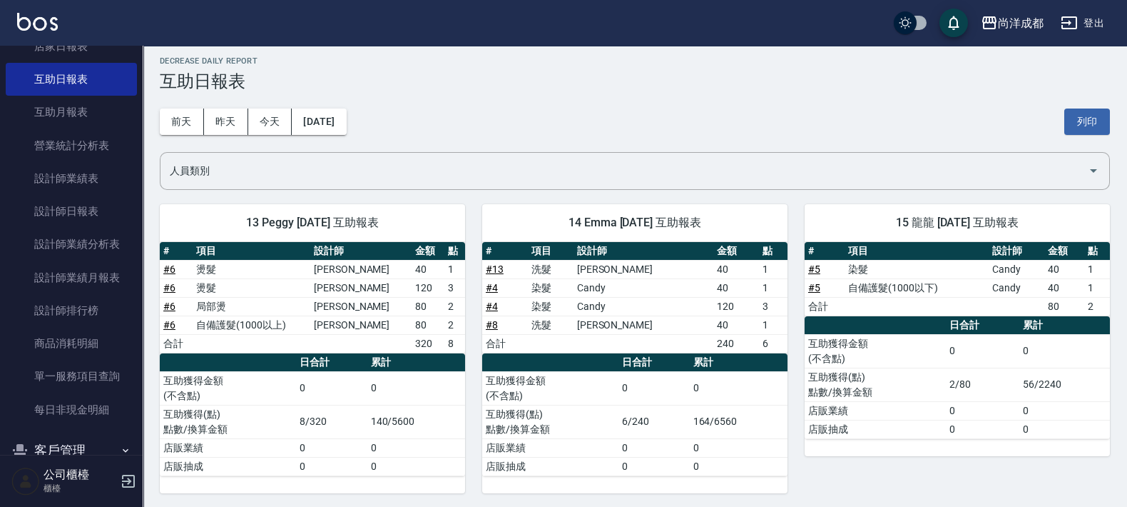
scroll to position [8, 0]
